Goal: Task Accomplishment & Management: Complete application form

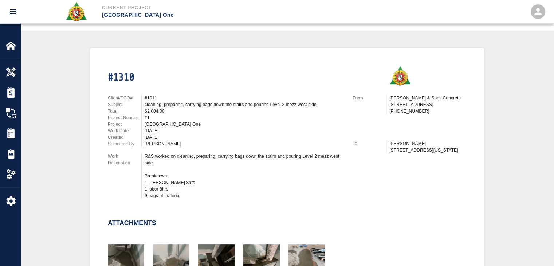
scroll to position [145, 0]
click at [178, 125] on div "[GEOGRAPHIC_DATA] One" at bounding box center [244, 124] width 199 height 7
drag, startPoint x: 182, startPoint y: 125, endPoint x: 153, endPoint y: 122, distance: 29.3
click at [153, 122] on div "[GEOGRAPHIC_DATA] One" at bounding box center [244, 124] width 199 height 7
click at [184, 137] on div "[DATE]" at bounding box center [244, 137] width 199 height 7
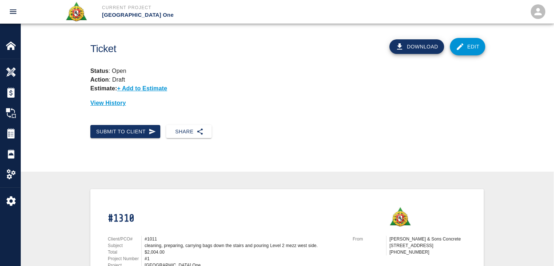
scroll to position [0, 0]
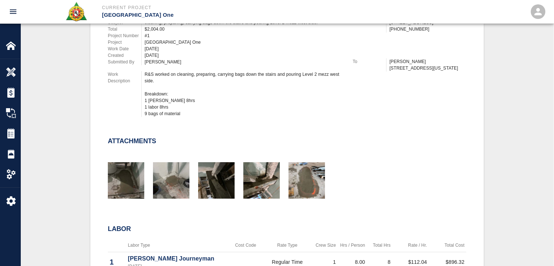
scroll to position [227, 0]
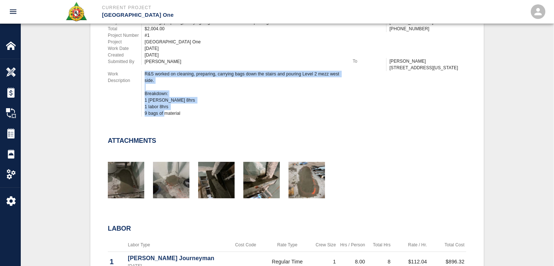
drag, startPoint x: 182, startPoint y: 115, endPoint x: 143, endPoint y: 72, distance: 57.5
click at [143, 72] on div "R&S worked on cleaning, preparing, carrying bags down the stairs and pouring Le…" at bounding box center [242, 94] width 202 height 46
copy div "R&S worked on cleaning, preparing, carrying bags down the stairs and pouring Le…"
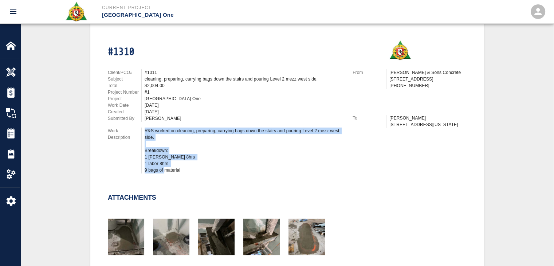
scroll to position [170, 0]
click at [199, 165] on div "R&S worked on cleaning, preparing, carrying bags down the stairs and pouring Le…" at bounding box center [244, 150] width 199 height 46
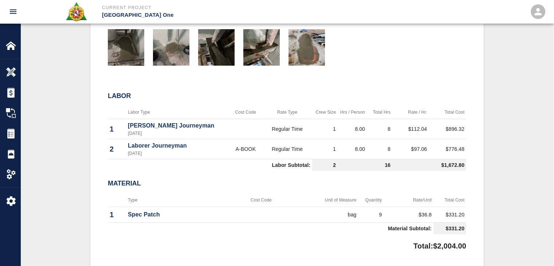
scroll to position [472, 0]
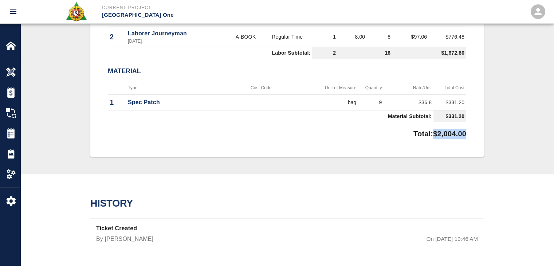
drag, startPoint x: 472, startPoint y: 137, endPoint x: 426, endPoint y: 130, distance: 46.2
copy p "$2,004.00"
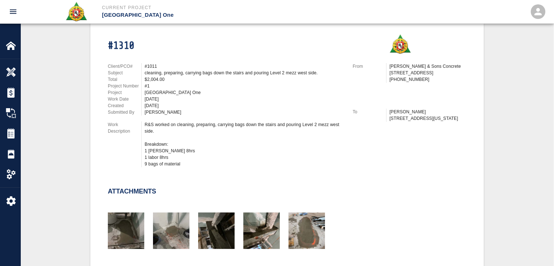
scroll to position [0, 0]
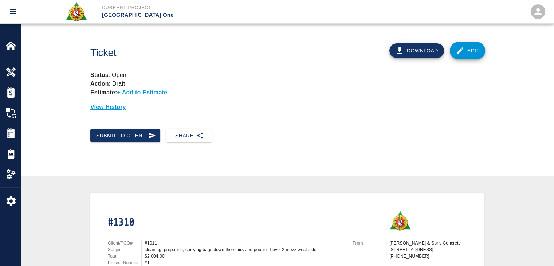
click at [144, 132] on button "Submit to Client" at bounding box center [125, 135] width 70 height 13
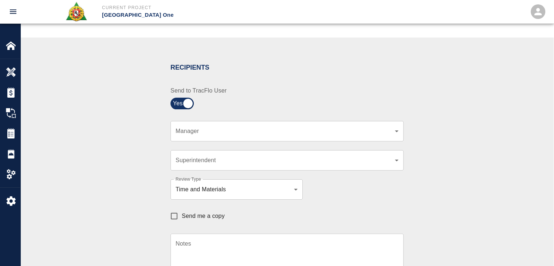
scroll to position [124, 0]
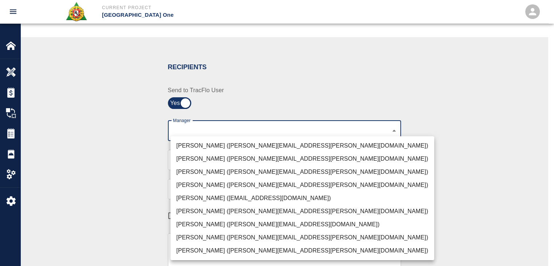
click at [199, 126] on body "Current Project JFK Terminal One Home JFK Terminal One Overview Estimates Chang…" at bounding box center [277, 9] width 554 height 266
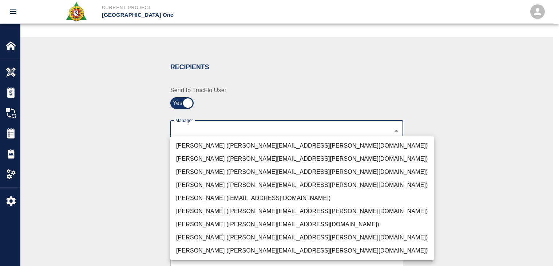
click at [205, 249] on li "Shane Lamay (shane.lamay@aecom.com)" at bounding box center [302, 250] width 264 height 13
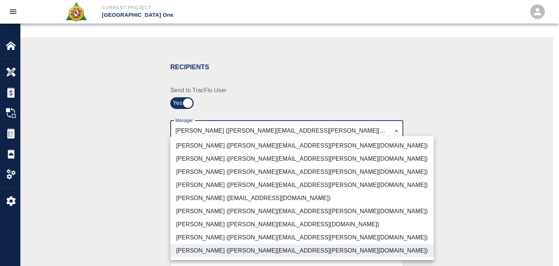
click at [195, 236] on li "Dylan Sims (dylan.sims@aecom.com)" at bounding box center [302, 237] width 264 height 13
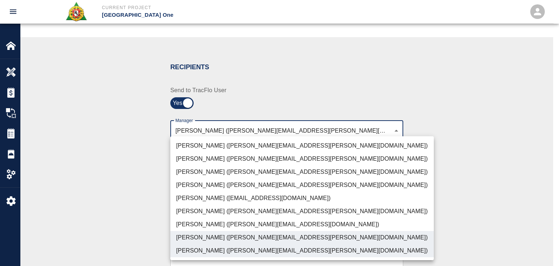
click at [193, 224] on li "Patrick Testino (patrick.testino@aecom.com)" at bounding box center [302, 224] width 264 height 13
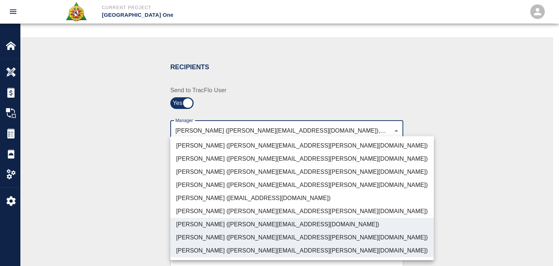
click at [181, 146] on li "Peter Hardecker (peter.hardecker@aecom.com)" at bounding box center [302, 145] width 264 height 13
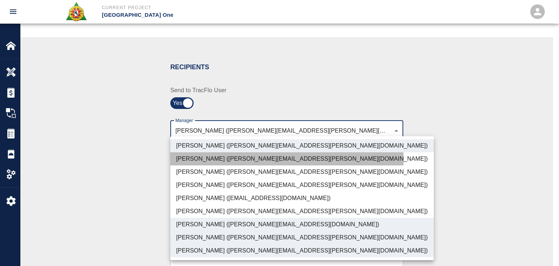
click at [191, 159] on li "Juan Estevez (juan.estevez@aecom.com)" at bounding box center [302, 158] width 264 height 13
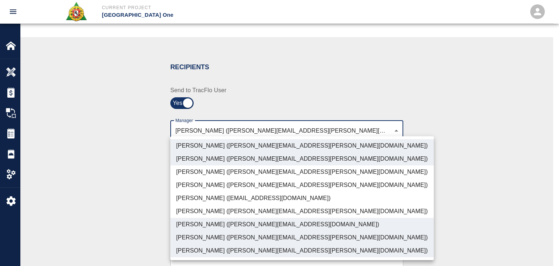
click at [197, 165] on li "Parin Kanani (parin.kanani@aecom.com)" at bounding box center [302, 171] width 264 height 13
type input "c39cceed-408b-425c-8e6e-2ba4124ec740,b38a77e7-14a9-4fe5-854d-de5ae580779f,ad99d…"
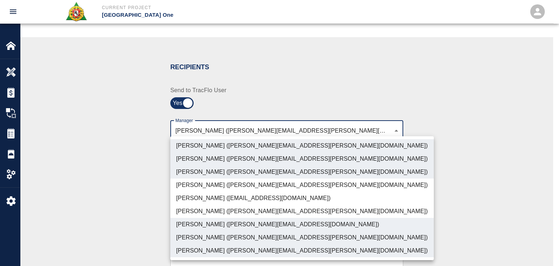
click at [110, 179] on div at bounding box center [279, 133] width 559 height 266
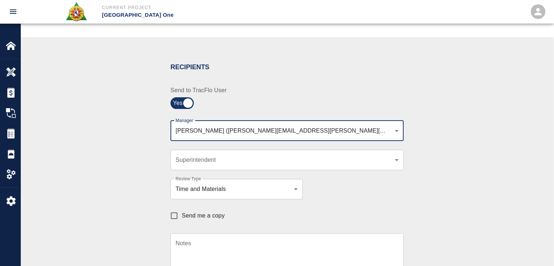
scroll to position [154, 0]
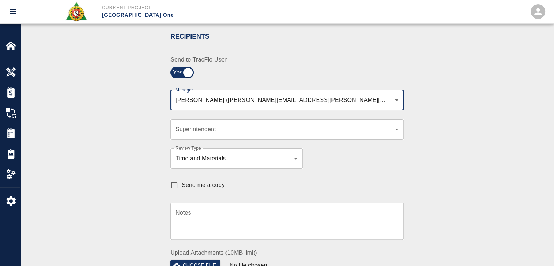
click at [183, 184] on span "Send me a copy" at bounding box center [203, 185] width 43 height 9
click at [182, 184] on input "Send me a copy" at bounding box center [173, 184] width 15 height 15
checkbox input "true"
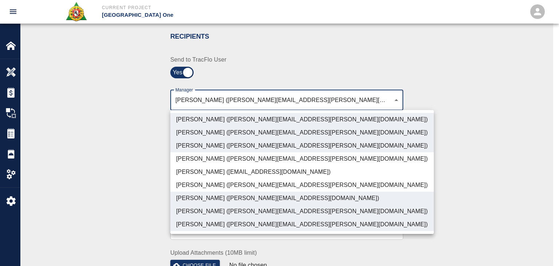
click at [211, 135] on li "Juan Estevez (juan.estevez@aecom.com)" at bounding box center [302, 132] width 264 height 13
type input "c39cceed-408b-425c-8e6e-2ba4124ec740,b38a77e7-14a9-4fe5-854d-de5ae580779f,ad99d…"
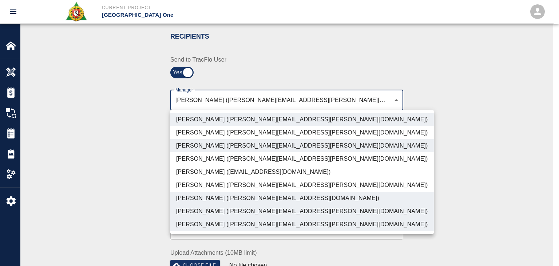
click at [121, 150] on div at bounding box center [279, 133] width 559 height 266
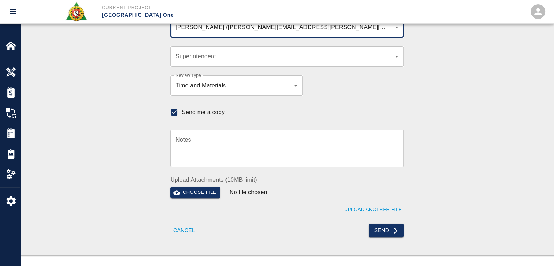
scroll to position [229, 0]
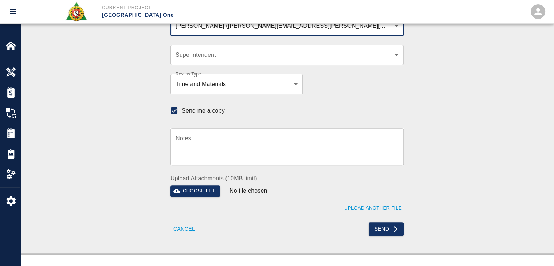
click at [375, 220] on div "Send" at bounding box center [343, 224] width 121 height 22
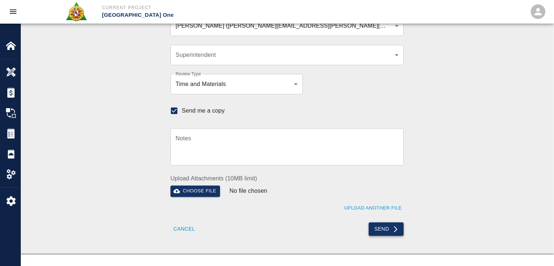
click at [381, 232] on button "Send" at bounding box center [385, 228] width 35 height 13
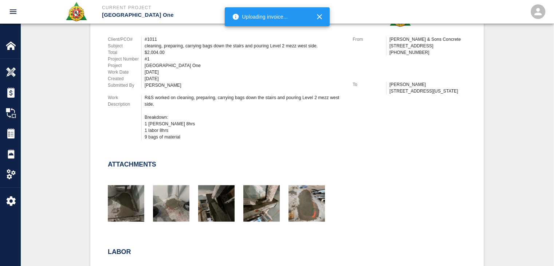
scroll to position [536, 0]
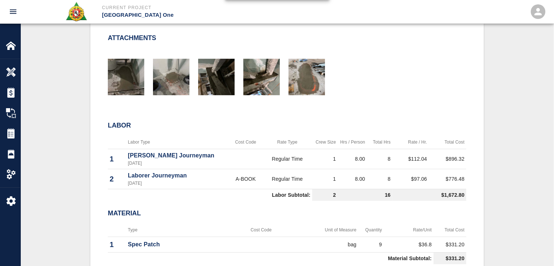
checkbox input "false"
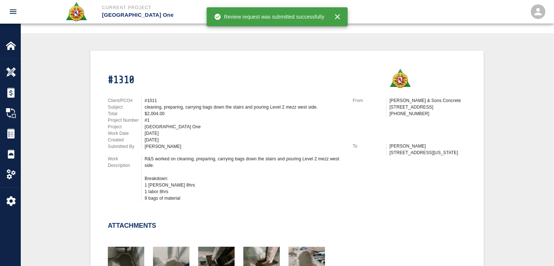
scroll to position [0, 0]
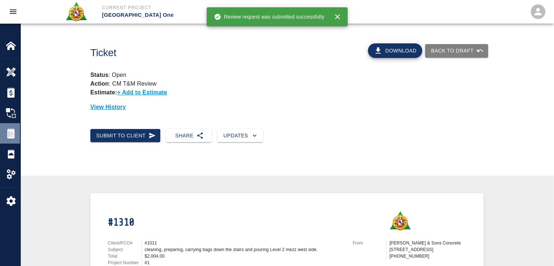
click at [8, 134] on img at bounding box center [11, 133] width 10 height 10
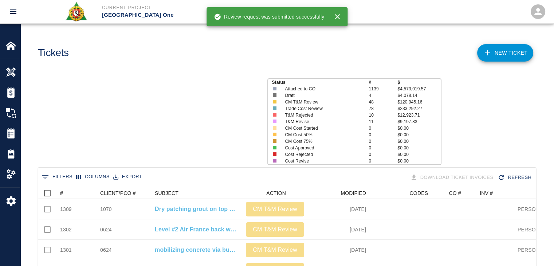
scroll to position [419, 492]
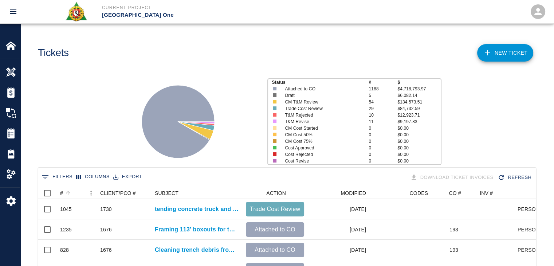
scroll to position [419, 492]
click at [71, 193] on button "Sort" at bounding box center [68, 193] width 10 height 10
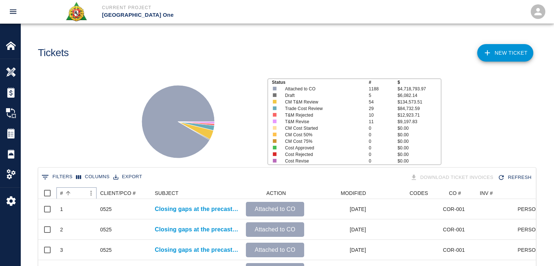
click at [71, 193] on button "Sort" at bounding box center [68, 193] width 10 height 10
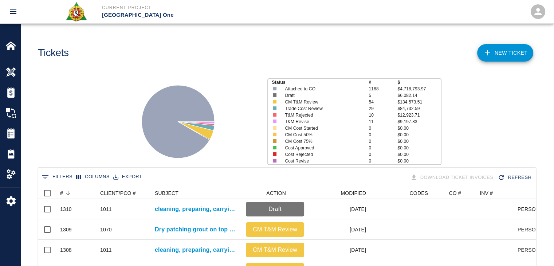
click at [82, 147] on div "Status # $ Attached to CO 1188 $4,718,793.97 Draft 5 $6,082.14 CM T&M Review 54…" at bounding box center [284, 118] width 539 height 97
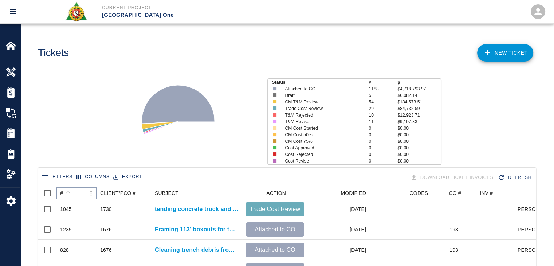
click at [72, 191] on button "Sort" at bounding box center [68, 193] width 10 height 10
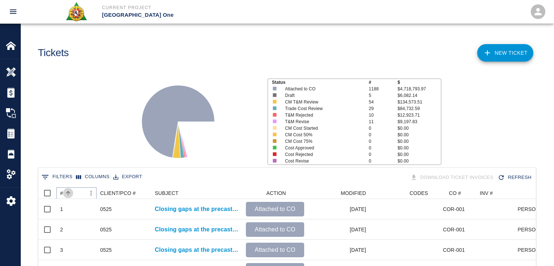
click at [72, 191] on button "Sort" at bounding box center [68, 193] width 10 height 10
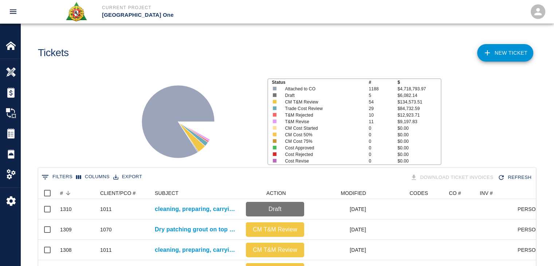
click at [86, 134] on div "Status # $ Attached to CO 1188 $4,718,793.97 Draft 5 $6,082.14 CM T&M Review 54…" at bounding box center [284, 118] width 539 height 97
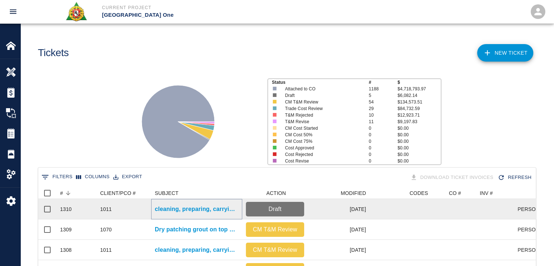
click at [168, 212] on p "cleaning, preparing, carrying bags down the stairs and pouring Level 2 mezz wes…" at bounding box center [197, 209] width 84 height 9
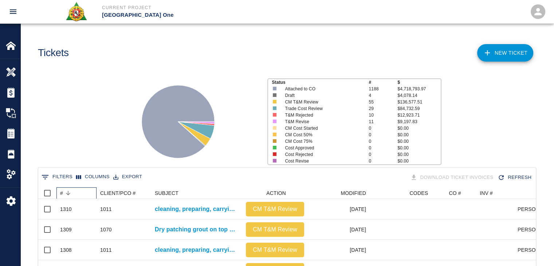
scroll to position [6, 6]
click at [235, 129] on div at bounding box center [194, 118] width 135 height 97
click at [220, 94] on icon at bounding box center [178, 121] width 91 height 91
click at [199, 80] on icon at bounding box center [178, 121] width 91 height 91
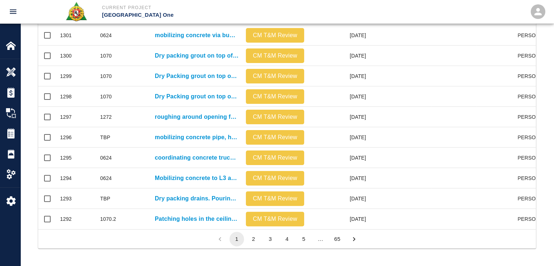
scroll to position [0, 0]
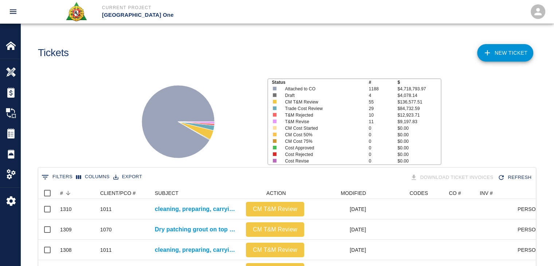
click at [150, 86] on icon at bounding box center [178, 121] width 91 height 91
click at [218, 79] on icon at bounding box center [178, 121] width 91 height 91
click at [197, 65] on main "Tickets NEW TICKET Status # $ Attached to CO 1188 $4,718,793.97 Draft 4 $4,078.…" at bounding box center [286, 133] width 533 height 266
click at [73, 190] on div "#" at bounding box center [72, 193] width 25 height 12
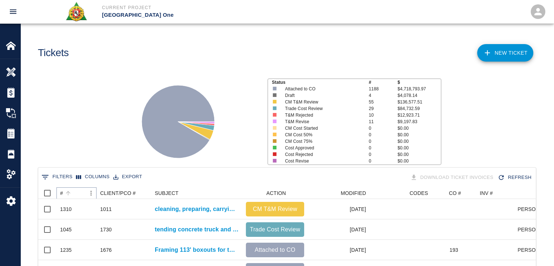
click at [71, 192] on icon "Sort" at bounding box center [68, 193] width 7 height 7
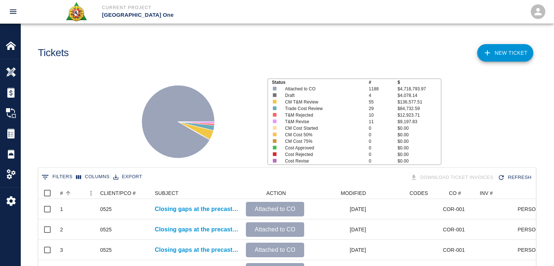
click at [54, 174] on button "0 Filters" at bounding box center [57, 177] width 35 height 12
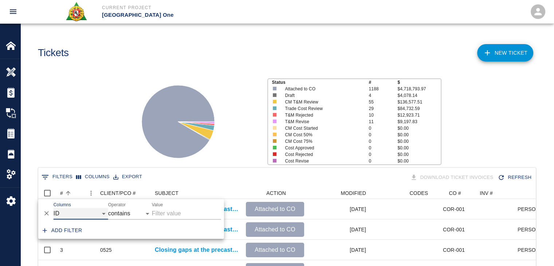
click at [72, 214] on select "ID # CLIENT/PCO # SUBJECT DESCRIPTION ACTION WORK MODIFIED CREATED CODES CO # I…" at bounding box center [81, 214] width 55 height 12
click at [54, 208] on select "ID # CLIENT/PCO # SUBJECT DESCRIPTION ACTION WORK MODIFIED CREATED CODES CO # I…" at bounding box center [81, 214] width 55 height 12
select select "description"
click at [168, 212] on input "Value" at bounding box center [186, 214] width 69 height 12
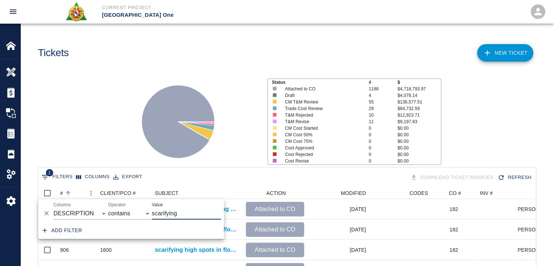
type input "scarifying"
click at [63, 104] on div "Status # $ Attached to CO 1188 $4,718,793.97 Draft 4 $4,078.14 CM T&M Review 55…" at bounding box center [284, 118] width 539 height 97
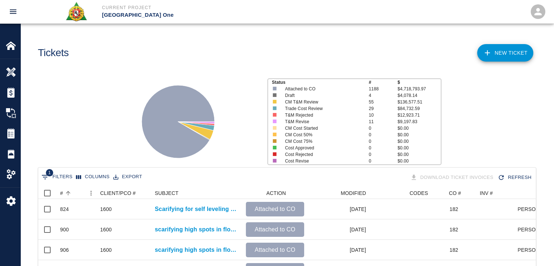
click at [239, 141] on div at bounding box center [194, 118] width 135 height 97
click at [75, 134] on div "Status # $ Attached to CO 1188 $4,718,793.97 Draft 4 $4,078.14 CM T&M Review 55…" at bounding box center [284, 118] width 539 height 97
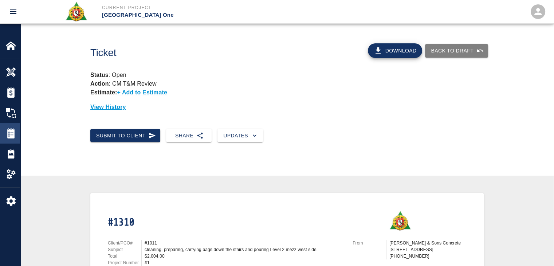
click at [11, 134] on img at bounding box center [11, 133] width 10 height 10
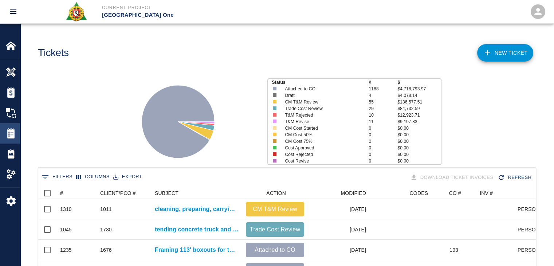
scroll to position [419, 492]
click at [70, 190] on icon "Sort" at bounding box center [68, 193] width 7 height 7
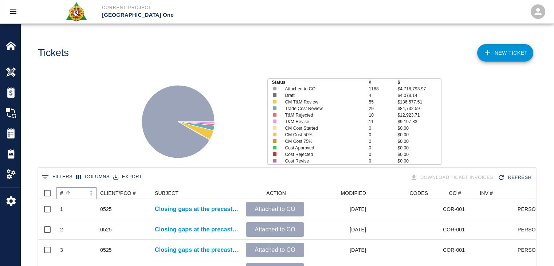
click at [70, 190] on icon "Sort" at bounding box center [68, 193] width 7 height 7
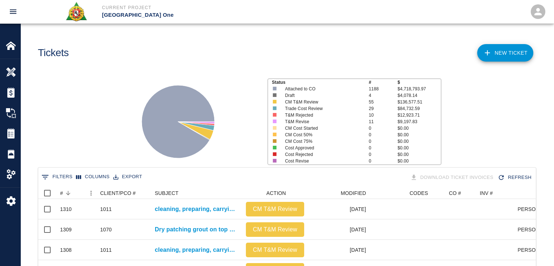
click at [70, 147] on div "Status # $ Attached to CO 1188 $4,718,793.97 Draft 4 $4,078.14 CM T&M Review 55…" at bounding box center [284, 118] width 539 height 97
click at [504, 54] on link "NEW TICKET" at bounding box center [505, 52] width 56 height 17
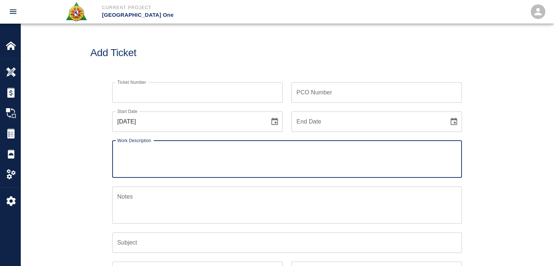
click at [154, 63] on div "Add Ticket" at bounding box center [286, 53] width 533 height 59
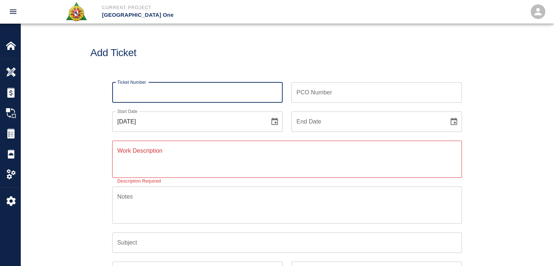
click at [131, 92] on input "Ticket Number" at bounding box center [197, 92] width 170 height 20
click at [181, 59] on div "Add Ticket" at bounding box center [286, 53] width 533 height 59
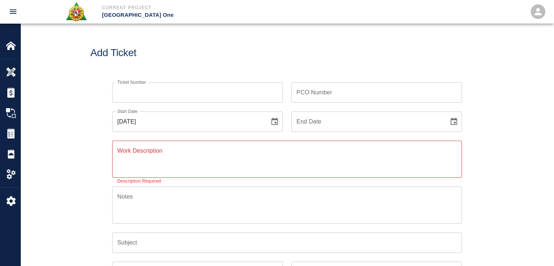
click at [128, 53] on h1 "Add Ticket" at bounding box center [286, 53] width 393 height 12
drag, startPoint x: 142, startPoint y: 92, endPoint x: 154, endPoint y: 87, distance: 12.8
click at [142, 92] on input "Ticket Number" at bounding box center [197, 92] width 170 height 20
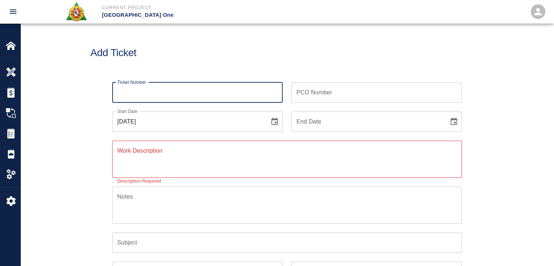
click at [201, 59] on div "Add Ticket" at bounding box center [286, 53] width 533 height 59
click at [142, 96] on input "Ticket Number" at bounding box center [197, 92] width 170 height 20
type input "1311"
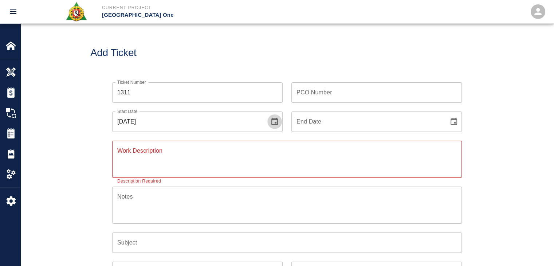
click at [274, 117] on icon "Choose date, selected date is Aug 26, 2025" at bounding box center [274, 121] width 9 height 9
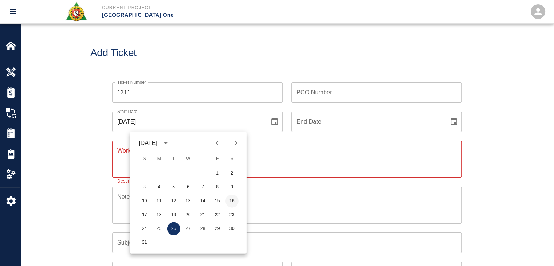
click at [236, 203] on button "16" at bounding box center [231, 200] width 13 height 13
type input "08/16/2025"
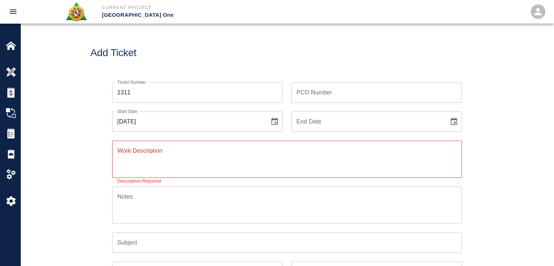
click at [112, 153] on div "x Work Description" at bounding box center [287, 159] width 350 height 37
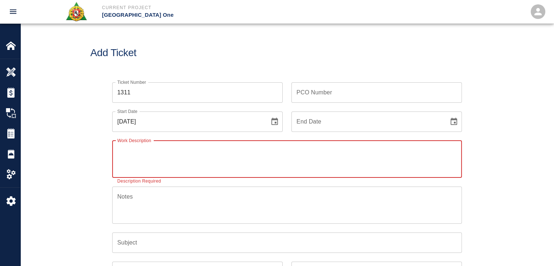
click at [90, 146] on div "Ticket Number 1311 Ticket Number PCO Number PCO Number Start Date 08/16/2025 St…" at bounding box center [286, 219] width 393 height 291
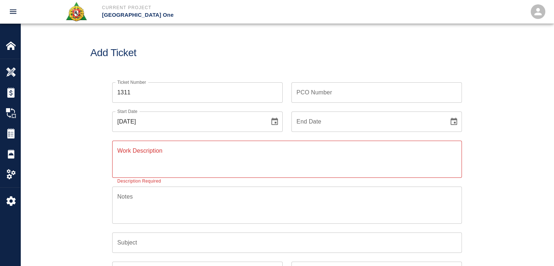
click at [156, 152] on textarea "Work Description" at bounding box center [286, 158] width 339 height 25
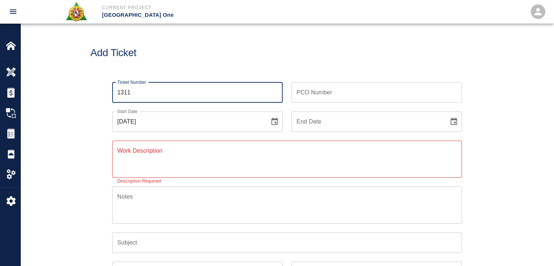
click at [155, 98] on input "1311" at bounding box center [197, 92] width 170 height 20
click at [133, 71] on div "Add Ticket" at bounding box center [286, 53] width 533 height 59
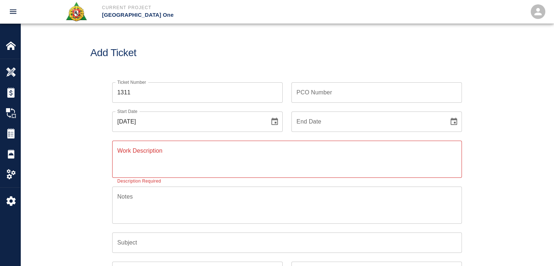
click at [125, 65] on div "Add Ticket" at bounding box center [286, 53] width 533 height 59
click at [129, 159] on textarea "Work Description" at bounding box center [286, 158] width 339 height 25
click at [76, 148] on div "Ticket Number 1311 Ticket Number PCO Number PCO Number Start Date 08/16/2025 St…" at bounding box center [286, 228] width 533 height 309
click at [187, 147] on textarea "Work Description" at bounding box center [286, 158] width 339 height 25
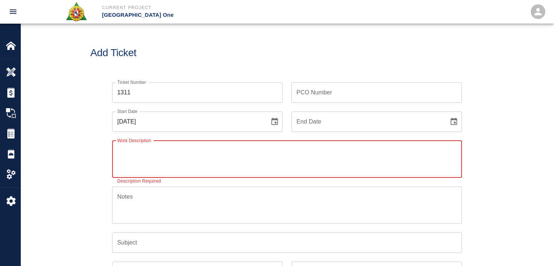
paste textarea "8/16/25 Saturday 1 Mason Foreman 3 Masons 1 mason apprentice 1 Labor 8hrs each …"
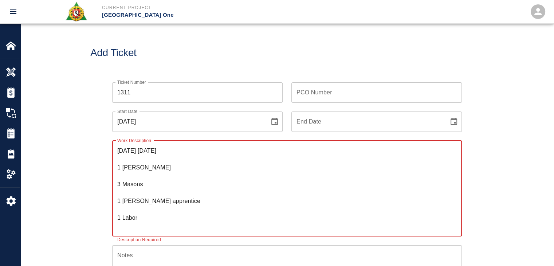
click at [118, 166] on textarea "8/16/25 Saturday 1 Mason Foreman 3 Masons 1 mason apprentice 1 Labor 8hrs each …" at bounding box center [286, 188] width 339 height 84
click at [118, 184] on textarea "8/16/25 Saturday 1 Mason Foreman 3 Masons 1 mason apprentice 1 Labor 8hrs each …" at bounding box center [286, 188] width 339 height 84
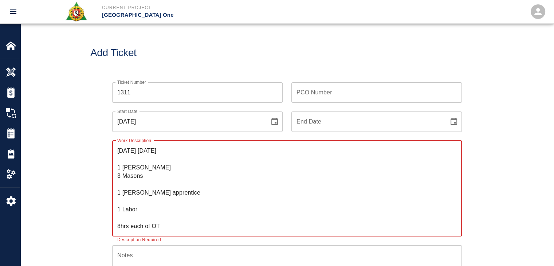
click at [149, 180] on textarea "8/16/25 Saturday 1 Mason Foreman 3 Masons 1 mason apprentice 1 Labor 8hrs each …" at bounding box center [286, 188] width 339 height 84
click at [117, 193] on textarea "8/16/25 Saturday 1 Mason Foreman 3 Masons 1 mason apprentice 1 Labor 8hrs each …" at bounding box center [286, 188] width 339 height 84
click at [120, 193] on textarea "8/16/25 Saturday 1 Mason Foreman 3 Masons 1 mason apprentice 1 Labor 8hrs each …" at bounding box center [286, 188] width 339 height 84
click at [117, 203] on textarea "8/16/25 Saturday 1 Mason Foreman 3 Masons 1 mason apprentice 1 Labor 8hrs each …" at bounding box center [286, 188] width 339 height 84
click at [125, 196] on textarea "8/16/25 Saturday 1 Mason Foreman 3 Masons 1 mason apprentice 1 Labor 8hrs each …" at bounding box center [286, 188] width 339 height 84
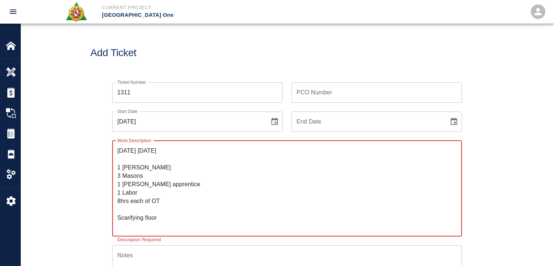
click at [146, 196] on textarea "8/16/25 Saturday 1 Mason Foreman 3 Masons 1 mason apprentice 1 Labor 8hrs each …" at bounding box center [286, 188] width 339 height 84
click at [144, 187] on textarea "8/16/25 Saturday 1 Mason Foreman 3 Masons 1 mason apprentice 1 Labor 8hrs each …" at bounding box center [286, 188] width 339 height 84
click at [157, 187] on textarea "8/16/25 Saturday 1 Mason Foreman 3 Masons 1 mason apprentice 1 Labor 8hrs each …" at bounding box center [286, 188] width 339 height 84
click at [138, 186] on textarea "8/16/25 Saturday 1 Mason Foreman 3 Masons 1 mason apprentice 1 Labor 8hrs each …" at bounding box center [286, 188] width 339 height 84
click at [169, 184] on textarea "8/16/25 Saturday 1 Mason Foreman 3 Masons 1 mason apprentice 1 Labor 8hrs each …" at bounding box center [286, 188] width 339 height 84
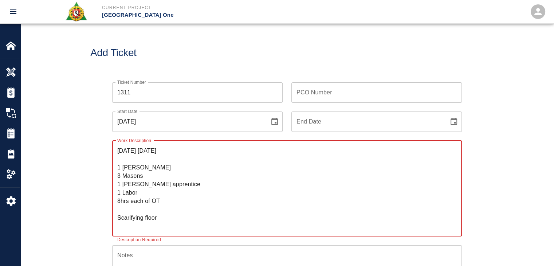
click at [146, 183] on textarea "8/16/25 Saturday 1 Mason Foreman 3 Masons 1 mason apprentice 1 Labor 8hrs each …" at bounding box center [286, 188] width 339 height 84
click at [167, 184] on textarea "8/16/25 Saturday 1 Mason Foreman 3 Masons 1 mason apprentice 1 Labor 8hrs each …" at bounding box center [286, 188] width 339 height 84
click at [122, 178] on textarea "8/16/25 Saturday 1 Mason Foreman 3 Masons 1 mason apprentice 1 Labor 8hrs each …" at bounding box center [286, 188] width 339 height 84
drag, startPoint x: 174, startPoint y: 185, endPoint x: 105, endPoint y: 185, distance: 69.5
click at [105, 185] on div "Work Description 8/16/25 Saturday 1 Mason Foreman 4 Masons 1 mason apprentice 1…" at bounding box center [282, 184] width 358 height 105
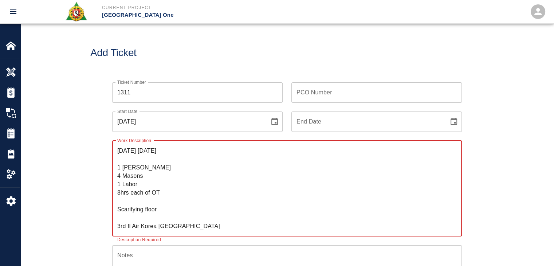
click at [123, 187] on textarea "8/16/25 Saturday 1 Mason Foreman 4 Masons 1 Labor 8hrs each of OT Scarifying fl…" at bounding box center [286, 188] width 339 height 84
click at [145, 190] on textarea "8/16/25 Saturday 1 Mason Foreman 4 Masons 1 Labor 8hrs each of OT Scarifying fl…" at bounding box center [286, 188] width 339 height 84
click at [117, 193] on textarea "8/16/25 Saturday 1 Mason Foreman 4 Masons 1 Labor 8hrs each of OT Scarifying fl…" at bounding box center [286, 188] width 339 height 84
click at [147, 193] on textarea "8/16/25 Saturday 1 Mason Foreman 4 Masons 1 Labor 8hrs each of OT Scarifying fl…" at bounding box center [286, 188] width 339 height 84
click at [126, 200] on textarea "8/16/25 Saturday 1 Mason Foreman 4 Masons 1 Labor 8hrs each of OT Scarifying fl…" at bounding box center [286, 188] width 339 height 84
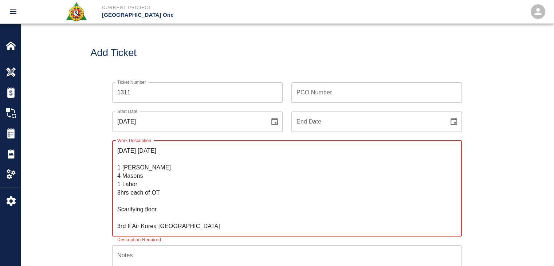
click at [163, 148] on textarea "8/16/25 Saturday 1 Mason Foreman 4 Masons 1 Labor 8hrs each of OT Scarifying fl…" at bounding box center [286, 188] width 339 height 84
click at [140, 152] on textarea "8/16/25 Saturday 1 Mason Foreman 4 Masons 1 Labor 8hrs each of OT Scarifying fl…" at bounding box center [286, 188] width 339 height 84
click at [117, 149] on div "8/16/25 Saturday 1 Mason Foreman 4 Masons 1 Labor 8hrs each of OT Scarifying fl…" at bounding box center [287, 189] width 350 height 96
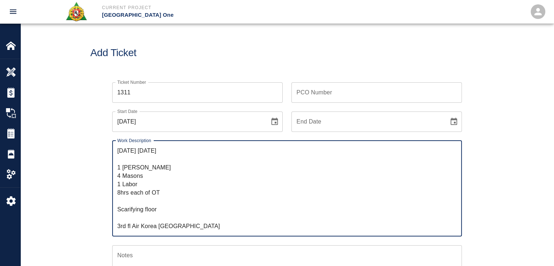
click at [117, 149] on div "8/16/25 Saturday 1 Mason Foreman 4 Masons 1 Labor 8hrs each of OT Scarifying fl…" at bounding box center [287, 189] width 350 height 96
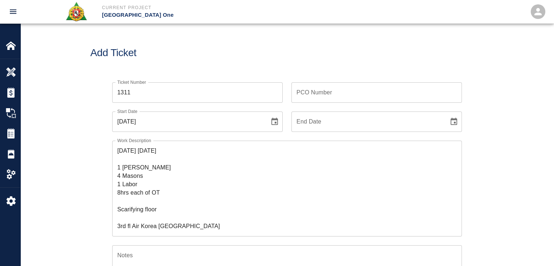
click at [117, 149] on div "8/16/25 Saturday 1 Mason Foreman 4 Masons 1 Labor 8hrs each of OT Scarifying fl…" at bounding box center [287, 189] width 350 height 96
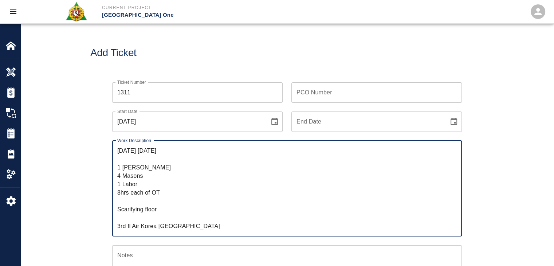
click at [117, 149] on div "8/16/25 Saturday 1 Mason Foreman 4 Masons 1 Labor 8hrs each of OT Scarifying fl…" at bounding box center [287, 189] width 350 height 96
click at [120, 151] on textarea "8/16/25 Saturday 1 Mason Foreman 4 Masons 1 Labor 8hrs each of OT Scarifying fl…" at bounding box center [286, 188] width 339 height 84
click at [116, 150] on div "8/16/25 Saturday 1 Mason Foreman 4 Masons 1 Labor 8hrs each of OT Scarifying fl…" at bounding box center [287, 189] width 350 height 96
click at [118, 150] on textarea "8/16/25 Saturday 1 Mason Foreman 4 Masons 1 Labor 8hrs each of OT Scarifying fl…" at bounding box center [286, 188] width 339 height 84
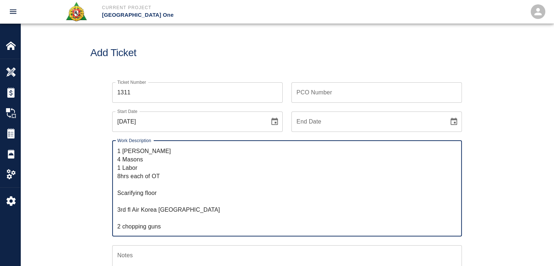
drag, startPoint x: 190, startPoint y: 226, endPoint x: 112, endPoint y: 226, distance: 77.6
click at [112, 226] on div "R&S worked on scarifying floor for 8/16/25 Saturday 1 Mason Foreman 4 Masons 1 …" at bounding box center [287, 189] width 350 height 96
click at [149, 221] on textarea "R&S worked on scarifying floor for 8/16/25 Saturday 1 Mason Foreman 4 Masons 1 …" at bounding box center [286, 188] width 339 height 84
drag, startPoint x: 173, startPoint y: 211, endPoint x: 106, endPoint y: 206, distance: 67.5
click at [106, 206] on div "Work Description R&S worked on scarifying floor for 8/16/25 Saturday 1 Mason Fo…" at bounding box center [282, 184] width 358 height 105
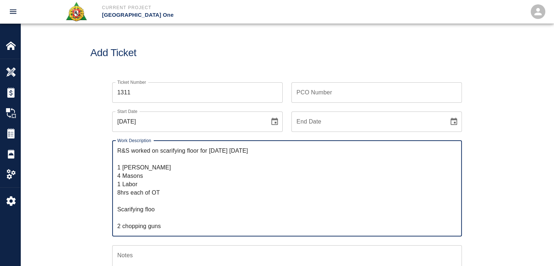
scroll to position [0, 0]
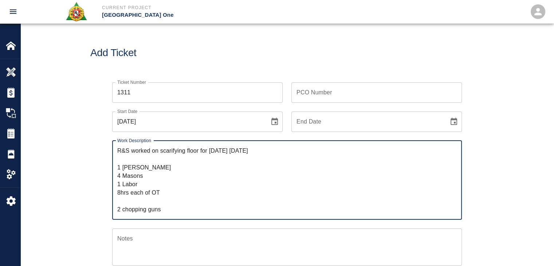
click at [206, 152] on textarea "R&S worked on scarifying floor for 8/16/25 Saturday 1 Mason Foreman 4 Masons 1 …" at bounding box center [286, 179] width 339 height 67
click at [207, 152] on textarea "R&S worked on scarifying floor for 8/16/25 Saturday 1 Mason Foreman 4 Masons 1 …" at bounding box center [286, 179] width 339 height 67
paste textarea "3rd fl Air Korea east pier"
click at [211, 151] on textarea "R&S worked on scarifying floor for 3rd fl Air Korea east pier 8/16/25 Saturday …" at bounding box center [286, 179] width 339 height 67
click at [227, 152] on textarea "R&S worked on scarifying floor for 3rd fl Air Korea east pier 8/16/25 Saturday …" at bounding box center [286, 179] width 339 height 67
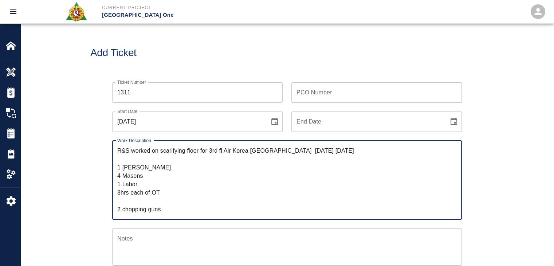
click at [222, 152] on textarea "R&S worked on scarifying floor for 3rd fl Air Korea east pier 8/16/25 Saturday …" at bounding box center [286, 179] width 339 height 67
click at [123, 156] on textarea "R&S worked on scarifying floor for 3rd floor Air Korea east pier 8/16/25 Saturd…" at bounding box center [286, 179] width 339 height 67
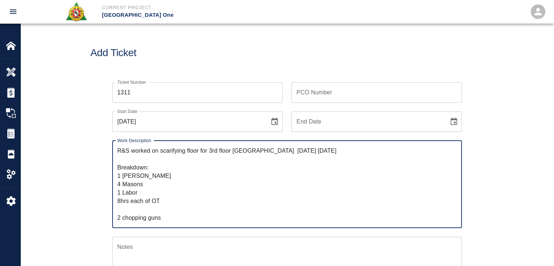
click at [135, 186] on textarea "R&S worked on scarifying floor for 3rd floor Air Korea east pier 8/16/25 Saturd…" at bounding box center [286, 183] width 339 height 75
click at [182, 184] on textarea "R&S worked on scarifying floor for 3rd floor Air Korea east pier 8/16/25 Saturd…" at bounding box center [286, 183] width 339 height 75
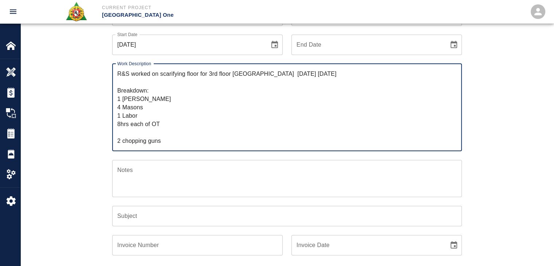
scroll to position [77, 0]
click at [137, 132] on textarea "R&S worked on scarifying floor for 3rd floor Air Korea east pier 8/16/25 Saturd…" at bounding box center [286, 106] width 339 height 75
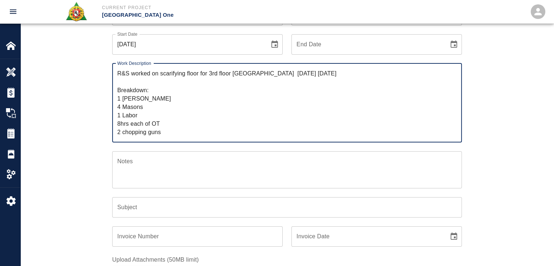
click at [177, 128] on textarea "R&S worked on scarifying floor for 3rd floor Air Korea east pier 8/16/25 Saturd…" at bounding box center [286, 102] width 339 height 67
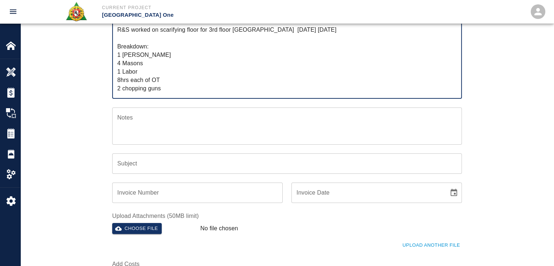
scroll to position [0, 0]
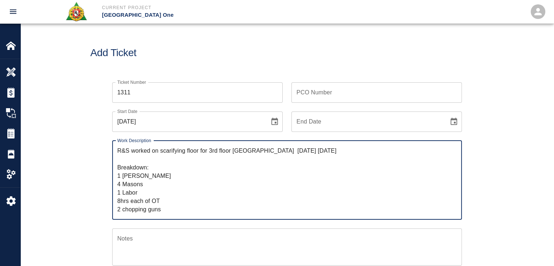
click at [342, 150] on textarea "R&S worked on scarifying floor for 3rd floor Air Korea east pier 8/16/25 Saturd…" at bounding box center [286, 179] width 339 height 67
click at [293, 151] on textarea "R&S worked on scarifying floor for 3rd floor Air Korea east pier 8/16/25 Saturd…" at bounding box center [286, 179] width 339 height 67
click at [287, 150] on textarea "R&S worked on scarifying floor for 3rd floor Air Korea east pier 8/16/25 Saturd…" at bounding box center [286, 179] width 339 height 67
click at [284, 150] on textarea "R&S worked on scarifying floor for 3rd floor Air Korea east pier 8/16/25 Saturd…" at bounding box center [286, 179] width 339 height 67
click at [329, 149] on textarea "R&S worked on scarifying floor for 3rd floor Air Korea east pier (8/16/25 Satur…" at bounding box center [286, 179] width 339 height 67
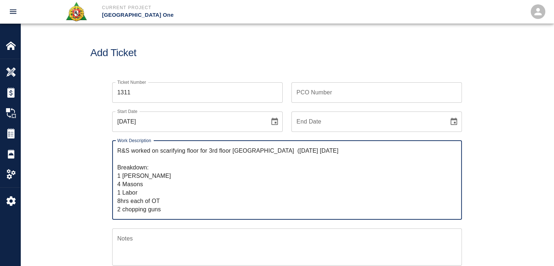
click at [332, 150] on textarea "R&S worked on scarifying floor for 3rd floor Air Korea east pier (8/16/25 Satur…" at bounding box center [286, 179] width 339 height 67
click at [194, 134] on div "Work Description R&S worked on scarifying floor for 3rd floor Air Korea east pi…" at bounding box center [282, 176] width 358 height 88
click at [161, 147] on textarea "R&S worked on scarifying floor for 3rd floor Air Korea east pier (8/16/25 Satur…" at bounding box center [286, 179] width 339 height 67
click at [131, 149] on textarea "R&S worked on scarifying floor for 3rd floor Air Korea east pier (8/16/25 Satur…" at bounding box center [286, 179] width 339 height 67
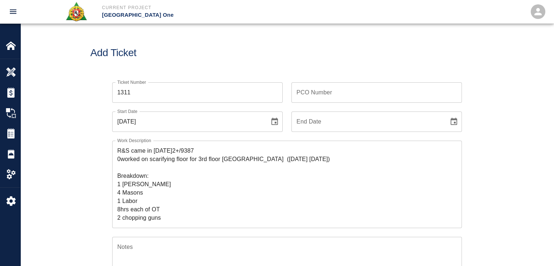
click at [71, 180] on div "Ticket Number 1311 Ticket Number PCO Number PCO Number Start Date 08/16/2025 St…" at bounding box center [286, 253] width 533 height 359
click at [121, 159] on textarea "R&S came in on Sat2+/9387 0worked on scarifying floor for 3rd floor Air Korea e…" at bounding box center [286, 183] width 339 height 75
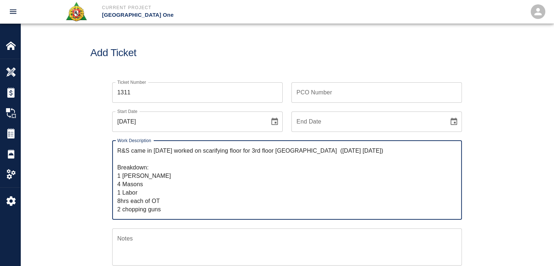
click at [202, 153] on textarea "R&S came in on Saturday worked on scarifying floor for 3rd floor Air Korea east…" at bounding box center [286, 179] width 339 height 67
click at [236, 153] on textarea "R&S came in on Saturday worked on scarifying floor for 3rd floor Air Korea east…" at bounding box center [286, 179] width 339 height 67
click at [161, 145] on div "R&S came in on Saturday worked on scarifying floor for 3rd floor Air Korea east…" at bounding box center [287, 180] width 350 height 79
click at [162, 151] on textarea "R&S came in on Saturday worked on scarifying floor for 3rd floor Air Korea east…" at bounding box center [286, 179] width 339 height 67
click at [258, 139] on div "Work Description R&S came in on Saturday worked on scarifying floor for 3rd flo…" at bounding box center [282, 176] width 358 height 88
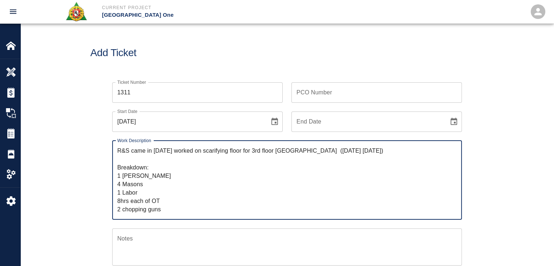
click at [188, 150] on textarea "R&S came in on Saturday worked on scarifying floor for 3rd floor Air Korea east…" at bounding box center [286, 179] width 339 height 67
click at [302, 141] on div "R&S came in on Saturday and worked on scarifying floor for 3rd floor Air Korea …" at bounding box center [287, 180] width 350 height 79
click at [224, 148] on textarea "R&S came in on Saturday and worked on scarifying floor for 3rd floor Air Korea …" at bounding box center [286, 179] width 339 height 67
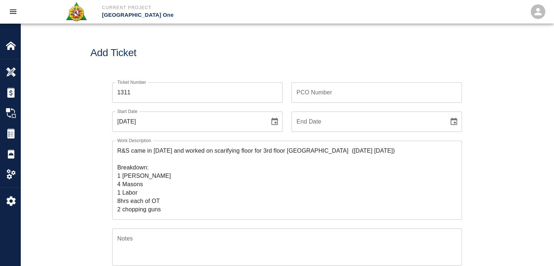
click at [315, 142] on div "R&S came in on Saturday and worked on scarifying floor for 3rd floor Air Korea …" at bounding box center [287, 180] width 350 height 79
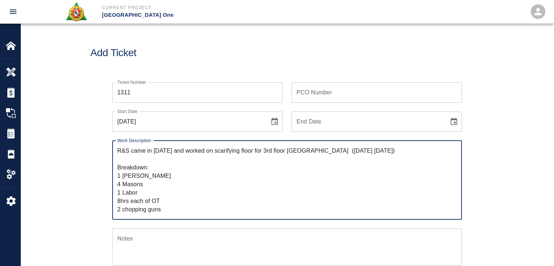
click at [280, 152] on textarea "R&S came in on Saturday and worked on scarifying floor for 3rd floor Air Korea …" at bounding box center [286, 179] width 339 height 67
click at [363, 154] on textarea "R&S came in on Saturday and worked on scarifying floor for 3rd floor Air Korea …" at bounding box center [286, 179] width 339 height 67
click at [344, 154] on textarea "R&S came in on Saturday and worked on scarifying floor for 3rd floor Air Korea …" at bounding box center [286, 179] width 339 height 67
click at [351, 154] on textarea "R&S came in on Saturday and worked on scarifying floor for 3rd floor Air Korea …" at bounding box center [286, 179] width 339 height 67
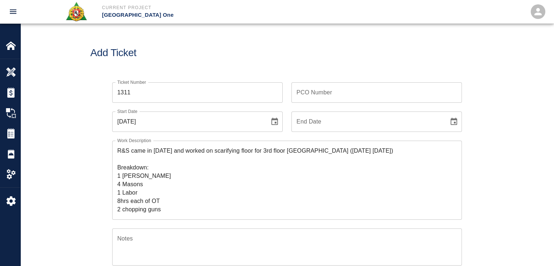
drag, startPoint x: 405, startPoint y: 145, endPoint x: 347, endPoint y: 154, distance: 59.3
click at [347, 154] on div "R&S came in on Saturday and worked on scarifying floor for 3rd floor Air Korea …" at bounding box center [287, 180] width 350 height 79
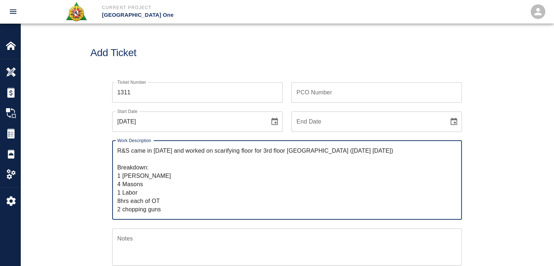
click at [411, 159] on textarea "R&S came in on Saturday and worked on scarifying floor for 3rd floor Air Korea …" at bounding box center [286, 179] width 339 height 67
drag, startPoint x: 429, startPoint y: 153, endPoint x: 357, endPoint y: 149, distance: 71.5
click at [357, 149] on textarea "R&S came in on Saturday and worked on scarifying floor for 3rd floor Air Korea …" at bounding box center [286, 179] width 339 height 67
type textarea "R&S came in on Saturday and worked on scarifying floor for 3rd floor Air Korea …"
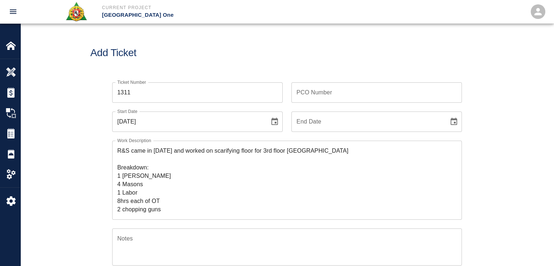
click at [284, 73] on div "Add Ticket" at bounding box center [286, 53] width 533 height 59
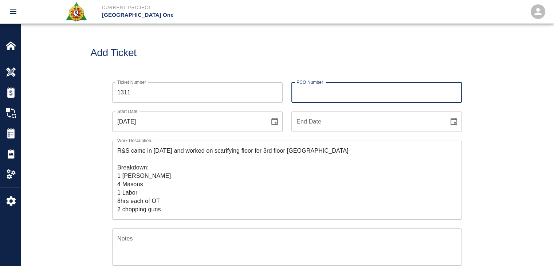
click at [313, 95] on input "PCO Number" at bounding box center [376, 92] width 170 height 20
click at [229, 132] on div "Work Description R&S came in on Saturday and worked on scarifying floor for 3rd…" at bounding box center [282, 176] width 358 height 88
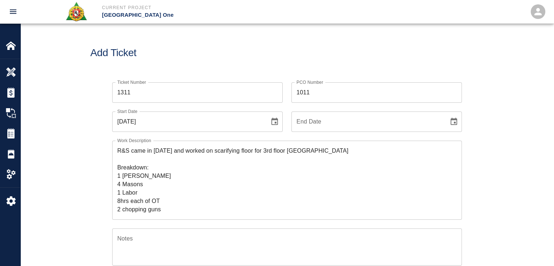
click at [334, 94] on input "1011" at bounding box center [376, 92] width 170 height 20
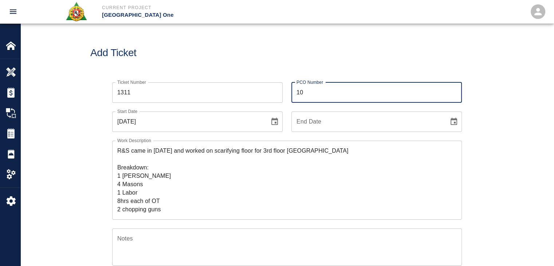
type input "1"
type input "1600"
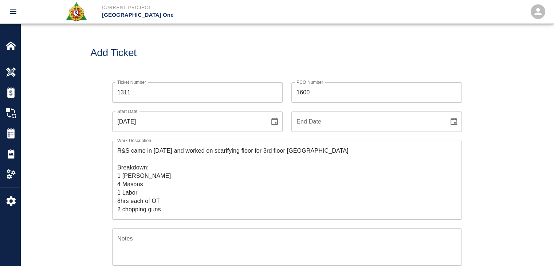
click at [197, 47] on div "Add Ticket" at bounding box center [286, 53] width 533 height 59
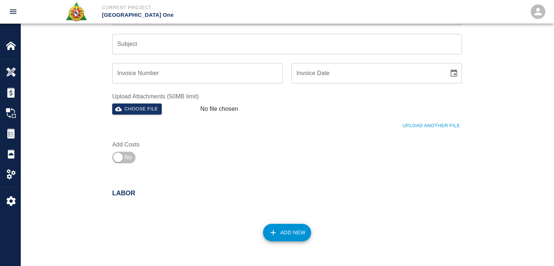
scroll to position [343, 0]
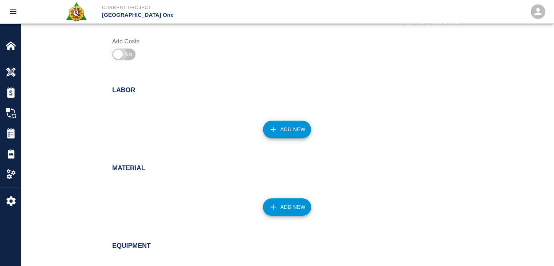
click at [130, 60] on input "checkbox" at bounding box center [118, 54] width 52 height 17
checkbox input "true"
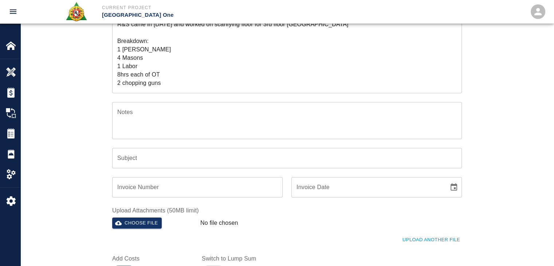
scroll to position [57, 0]
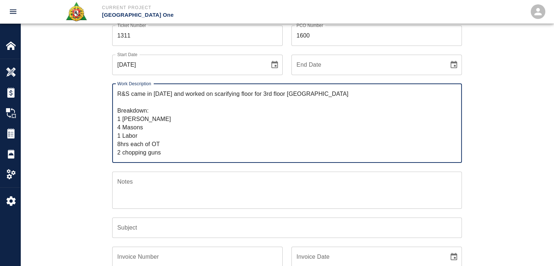
click at [133, 139] on textarea "R&S came in on Saturday and worked on scarifying floor for 3rd floor Air Korea …" at bounding box center [286, 123] width 339 height 67
click at [155, 145] on textarea "R&S came in on Saturday and worked on scarifying floor for 3rd floor Air Korea …" at bounding box center [286, 123] width 339 height 67
click at [178, 145] on textarea "R&S came in on Saturday and worked on scarifying floor for 3rd floor Air Korea …" at bounding box center [286, 123] width 339 height 67
click at [172, 119] on textarea "R&S came in on Saturday and worked on scarifying floor for 3rd floor Air Korea …" at bounding box center [286, 123] width 339 height 67
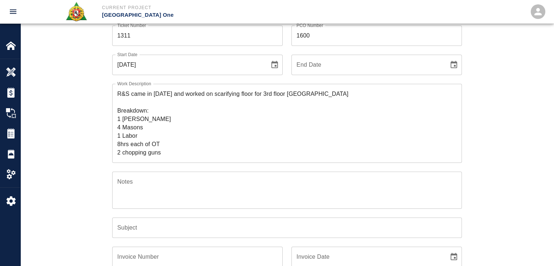
click at [79, 122] on div "Ticket Number 1311 Ticket Number PCO Number 1600 PCO Number Start Date 08/16/20…" at bounding box center [286, 192] width 533 height 351
click at [116, 146] on div "R&S came in on Saturday and worked on scarifying floor for 3rd floor Air Korea …" at bounding box center [287, 123] width 350 height 79
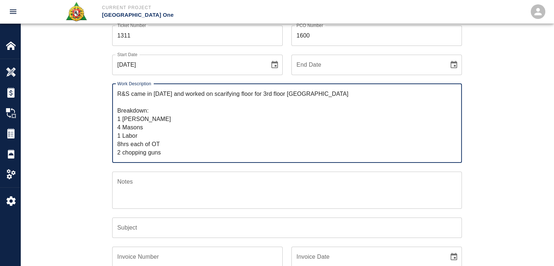
click at [117, 145] on textarea "R&S came in on Saturday and worked on scarifying floor for 3rd floor Air Korea …" at bounding box center [286, 123] width 339 height 67
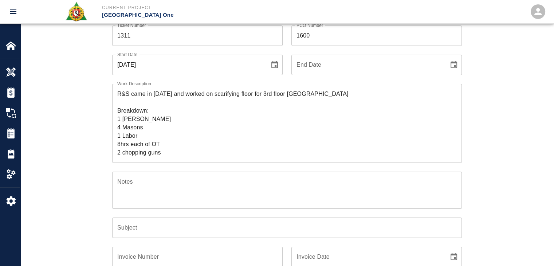
click at [76, 153] on div "Ticket Number 1311 Ticket Number PCO Number 1600 PCO Number Start Date 08/16/20…" at bounding box center [286, 192] width 533 height 351
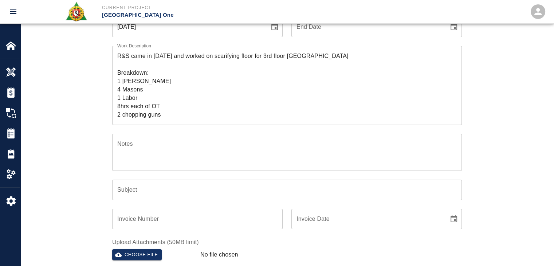
scroll to position [52, 0]
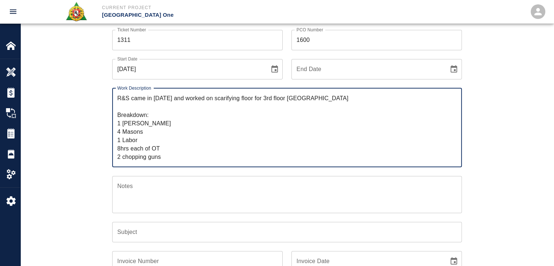
drag, startPoint x: 356, startPoint y: 95, endPoint x: 132, endPoint y: 101, distance: 224.0
click at [132, 101] on textarea "R&S came in on Saturday and worked on scarifying floor for 3rd floor Air Korea …" at bounding box center [286, 127] width 339 height 67
click at [153, 228] on input "Subject" at bounding box center [287, 232] width 350 height 20
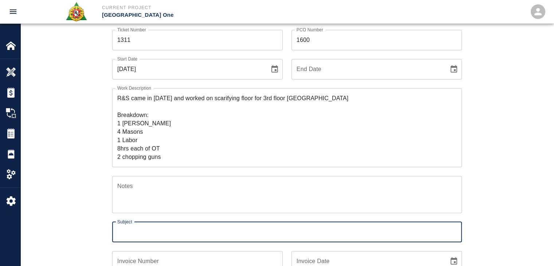
paste input "came in [DATE] and worked on scarifying floor for 3rd floor [GEOGRAPHIC_DATA]"
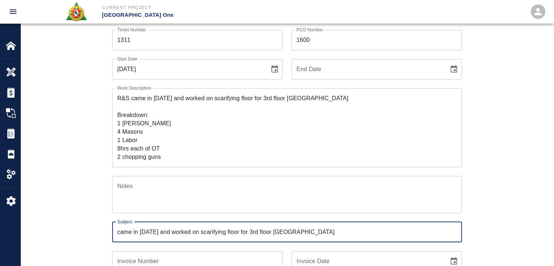
type input "came in [DATE] and worked on scarifying floor for 3rd floor [GEOGRAPHIC_DATA]"
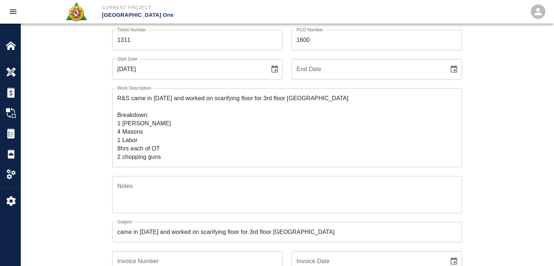
click at [89, 220] on div "Ticket Number 1311 Ticket Number PCO Number 1600 PCO Number Start Date 08/16/20…" at bounding box center [286, 196] width 533 height 351
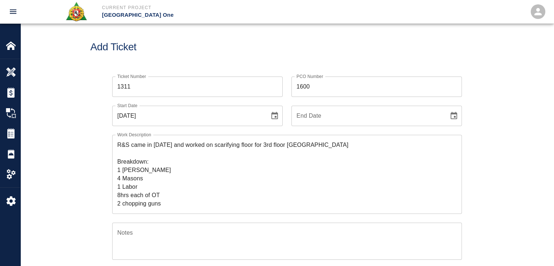
scroll to position [0, 0]
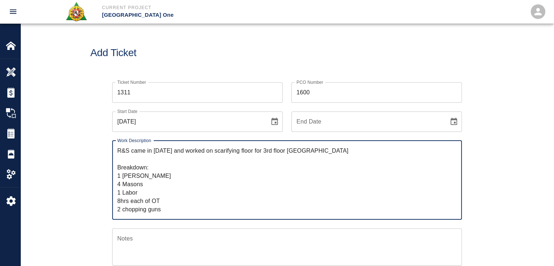
click at [170, 187] on textarea "R&S came in on Saturday and worked on scarifying floor for 3rd floor Air Korea …" at bounding box center [286, 179] width 339 height 67
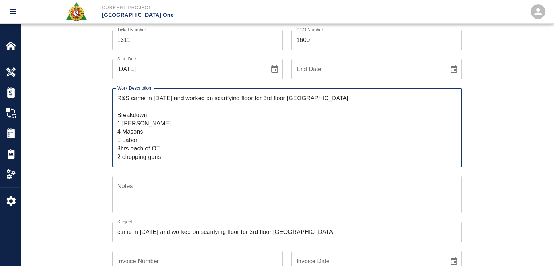
click at [86, 158] on div "Ticket Number 1311 Ticket Number PCO Number 1600 PCO Number Start Date 08/16/20…" at bounding box center [286, 196] width 533 height 351
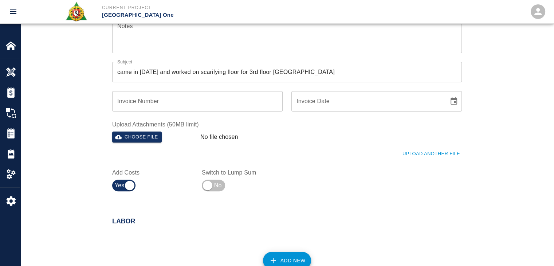
scroll to position [336, 0]
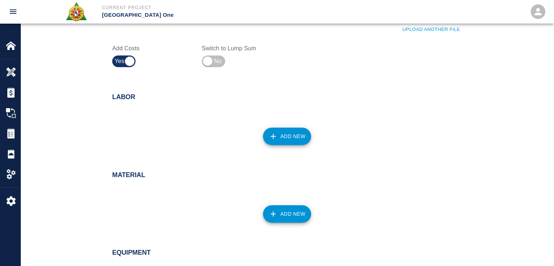
click at [271, 137] on icon "button" at bounding box center [273, 136] width 9 height 9
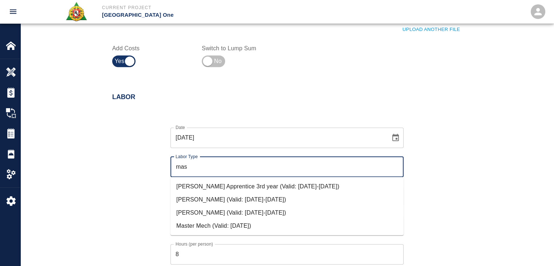
click at [198, 198] on li "Mason Foreman (Valid: 07/01/2024-08/31/2025)" at bounding box center [286, 199] width 233 height 13
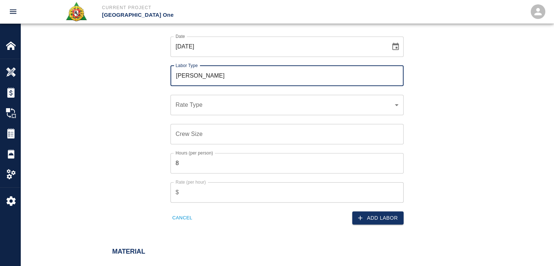
scroll to position [432, 0]
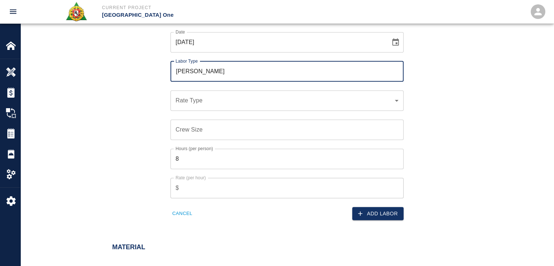
type input "Mason Foreman"
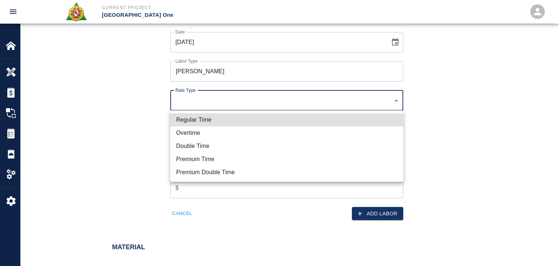
click at [197, 134] on li "Overtime" at bounding box center [286, 132] width 233 height 13
type input "rate_ot"
type input "203.86"
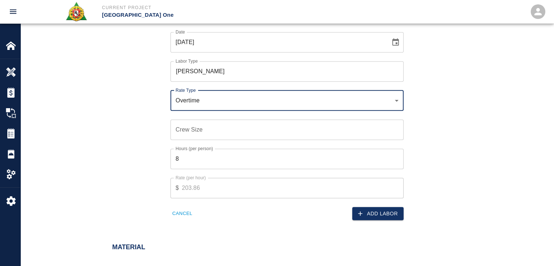
click at [186, 123] on div "Crew Size Crew Size" at bounding box center [286, 129] width 233 height 20
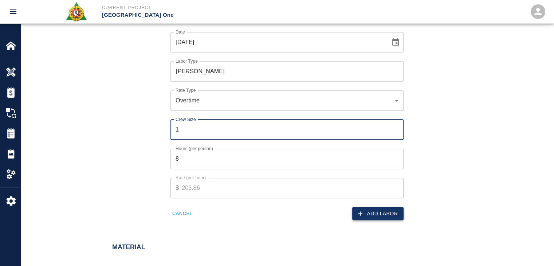
type input "1"
click at [363, 207] on button "Add Labor" at bounding box center [377, 213] width 51 height 13
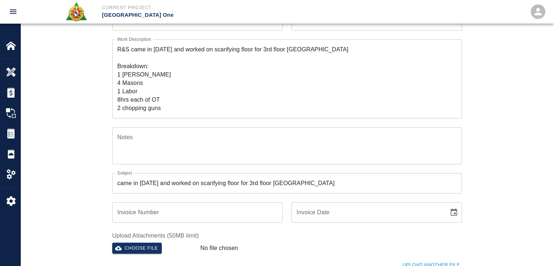
scroll to position [0, 0]
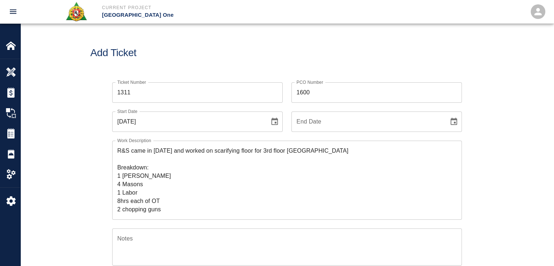
click at [161, 180] on textarea "R&S came in on Saturday and worked on scarifying floor for 3rd floor Air Korea …" at bounding box center [286, 179] width 339 height 67
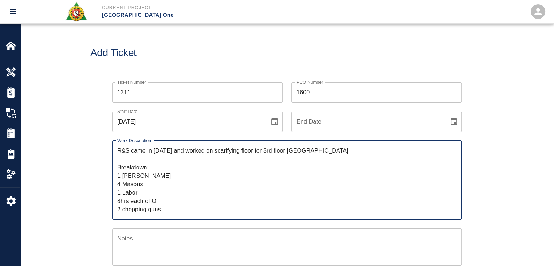
click at [76, 193] on div "Ticket Number 1311 Ticket Number PCO Number 1600 PCO Number Start Date 08/16/20…" at bounding box center [286, 249] width 533 height 351
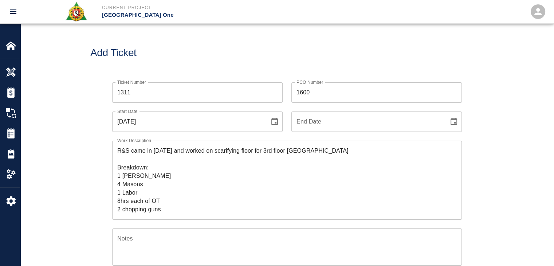
click at [146, 185] on textarea "R&S came in on Saturday and worked on scarifying floor for 3rd floor Air Korea …" at bounding box center [286, 179] width 339 height 67
click at [49, 204] on div "Ticket Number 1311 Ticket Number PCO Number 1600 PCO Number Start Date 08/16/20…" at bounding box center [286, 249] width 533 height 351
click at [151, 190] on textarea "R&S came in on Saturday and worked on scarifying floor for 3rd floor Air Korea …" at bounding box center [286, 179] width 339 height 67
click at [69, 201] on div "Ticket Number 1311 Ticket Number PCO Number 1600 PCO Number Start Date 08/16/20…" at bounding box center [286, 249] width 533 height 351
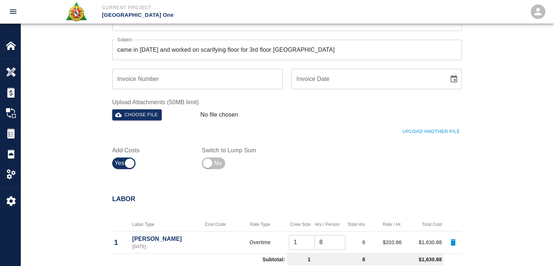
scroll to position [234, 0]
click at [156, 181] on div "Ticket Number 1311 Ticket Number PCO Number 1600 PCO Number Start Date 08/16/20…" at bounding box center [286, 15] width 533 height 351
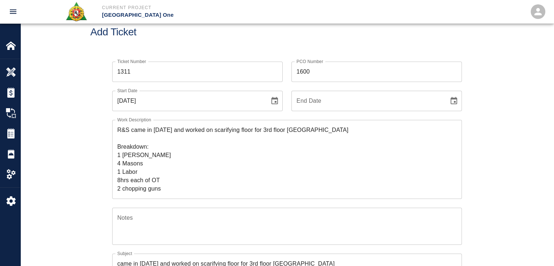
scroll to position [13, 0]
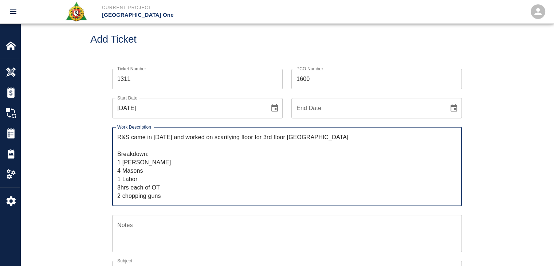
click at [156, 170] on textarea "R&S came in on Saturday and worked on scarifying floor for 3rd floor Air Korea …" at bounding box center [286, 166] width 339 height 67
click at [162, 188] on textarea "R&S came in on Saturday and worked on scarifying floor for 3rd floor Air Korea …" at bounding box center [286, 166] width 339 height 67
click at [97, 180] on div "Ticket Number 1311 Ticket Number PCO Number 1600 PCO Number Start Date 08/16/20…" at bounding box center [286, 226] width 393 height 333
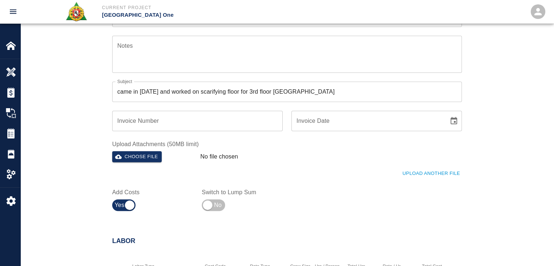
scroll to position [374, 0]
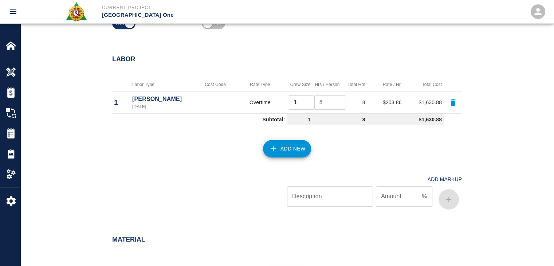
click at [268, 155] on button "Add New" at bounding box center [287, 148] width 48 height 17
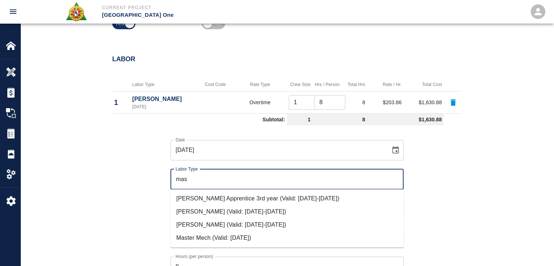
click at [221, 226] on li "Mason Journeyman (Valid: 07/01/2024-08/31/2025)" at bounding box center [286, 224] width 233 height 13
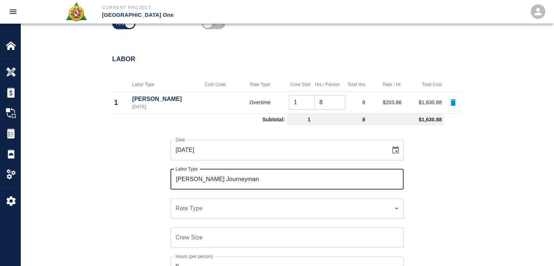
scroll to position [477, 0]
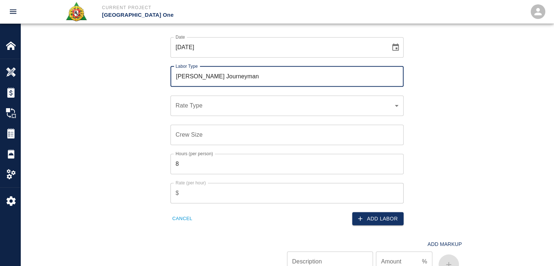
type input "Mason Journeyman"
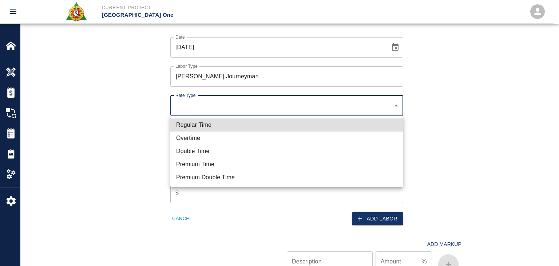
click at [194, 124] on li "Regular Time" at bounding box center [286, 124] width 233 height 13
type input "rate_rt"
type input "112.04"
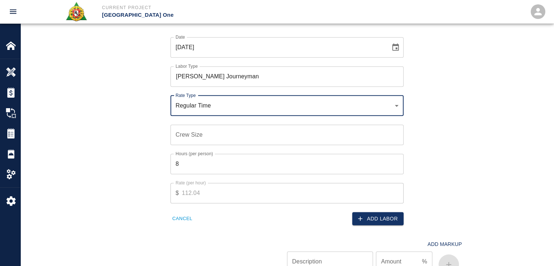
click at [196, 134] on input "Crew Size" at bounding box center [286, 135] width 233 height 20
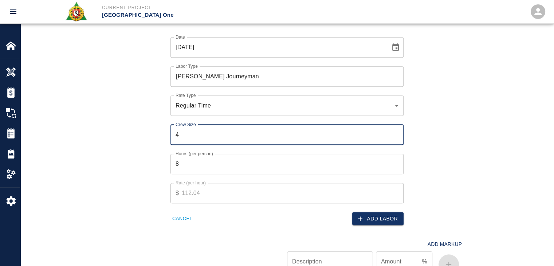
type input "4"
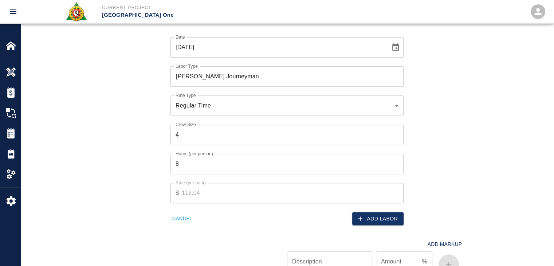
click at [118, 142] on div "Date 08/16/2025 Date Labor Type Mason Journeyman Labor Type Rate Type Regular T…" at bounding box center [282, 125] width 358 height 200
click at [380, 218] on button "Add Labor" at bounding box center [377, 218] width 51 height 13
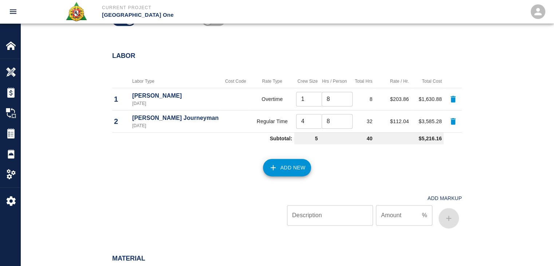
scroll to position [377, 0]
click at [454, 121] on icon "button" at bounding box center [452, 121] width 5 height 7
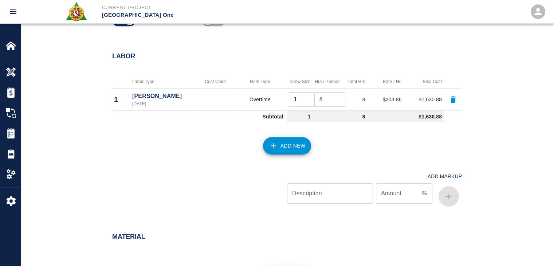
click at [278, 143] on button "Add New" at bounding box center [287, 145] width 48 height 17
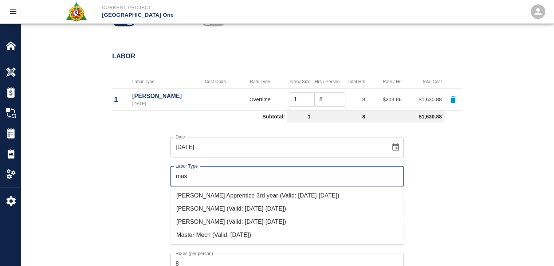
click at [215, 220] on li "Mason Journeyman (Valid: 07/01/2024-08/31/2025)" at bounding box center [286, 221] width 233 height 13
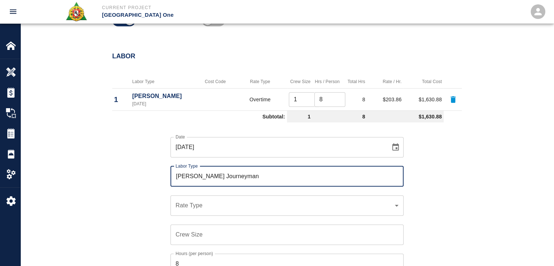
type input "Mason Journeyman"
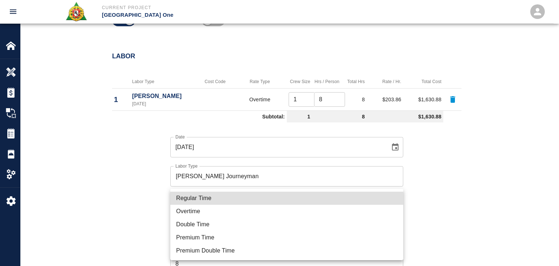
click at [213, 213] on li "Overtime" at bounding box center [286, 211] width 233 height 13
type input "rate_ot"
type input "198.88"
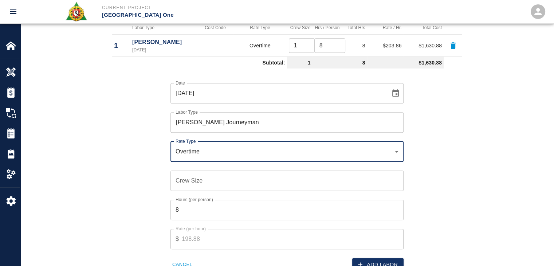
scroll to position [433, 0]
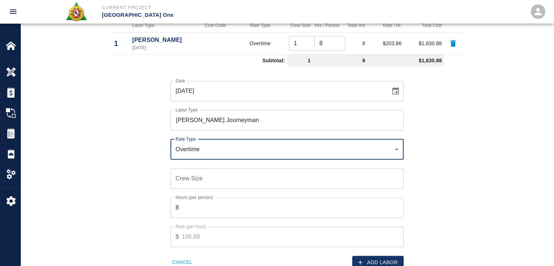
click at [192, 178] on input "Crew Size" at bounding box center [286, 178] width 233 height 20
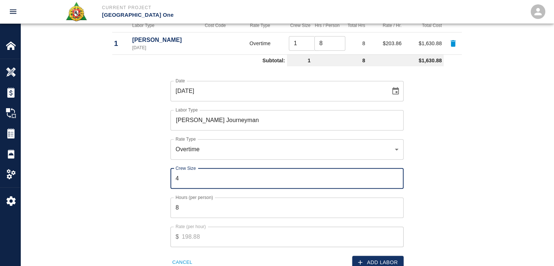
type input "4"
click at [128, 181] on div "Date 08/16/2025 Date Labor Type Mason Journeyman Labor Type Rate Type Overtime …" at bounding box center [282, 169] width 358 height 200
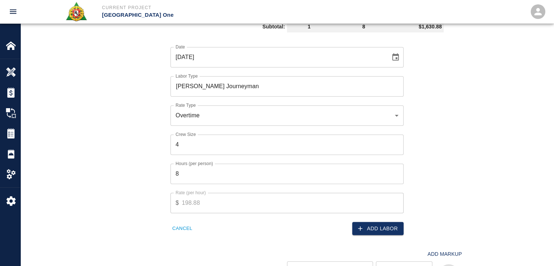
scroll to position [468, 0]
click at [390, 226] on button "Add Labor" at bounding box center [377, 227] width 51 height 13
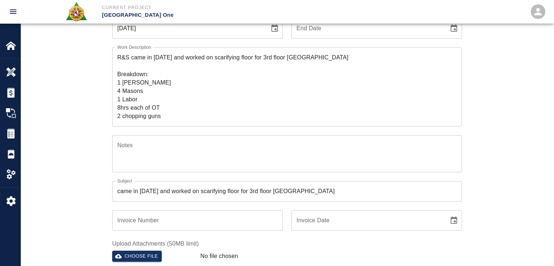
scroll to position [91, 0]
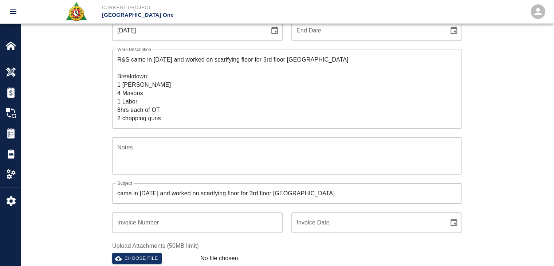
click at [86, 91] on div "Ticket Number 1311 Ticket Number PCO Number 1600 PCO Number Start Date 08/16/20…" at bounding box center [286, 158] width 533 height 351
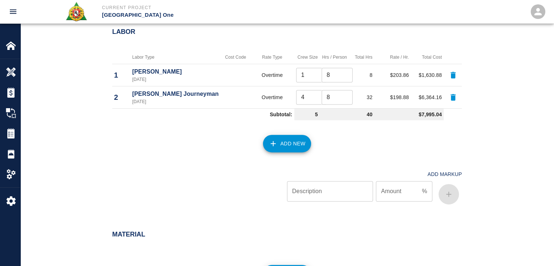
scroll to position [403, 0]
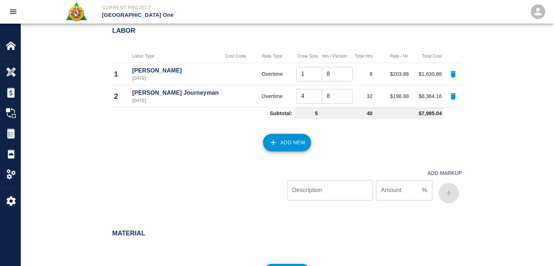
click at [288, 146] on button "Add New" at bounding box center [287, 142] width 48 height 17
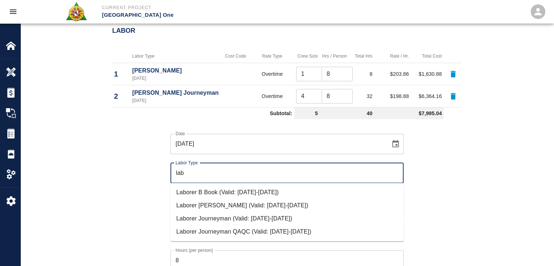
click at [226, 221] on li "Laborer Journeyman (Valid: 07/01/2024-08/31/2025)" at bounding box center [286, 218] width 233 height 13
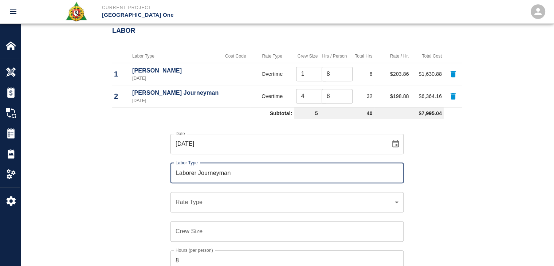
type input "Laborer Journeyman"
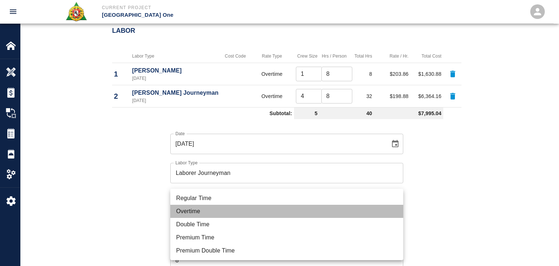
click at [208, 209] on li "Overtime" at bounding box center [286, 211] width 233 height 13
type input "rate_ot"
type input "133.82"
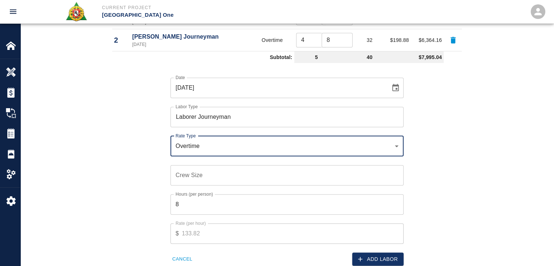
scroll to position [460, 0]
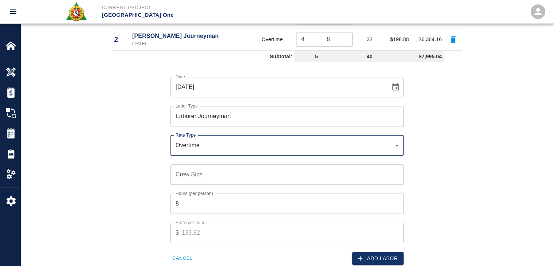
click at [189, 178] on input "Crew Size" at bounding box center [286, 174] width 233 height 20
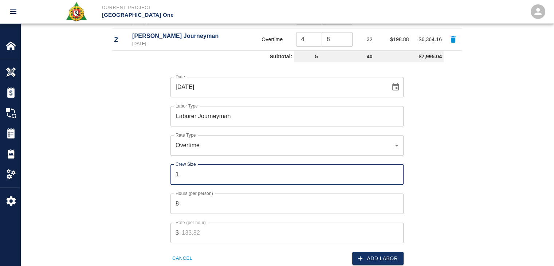
type input "1"
click at [122, 188] on div "Date 08/16/2025 Date Labor Type Laborer Journeyman Labor Type Rate Type Overtim…" at bounding box center [282, 165] width 358 height 200
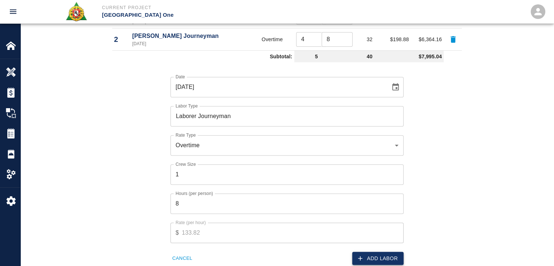
click at [365, 253] on button "Add Labor" at bounding box center [377, 258] width 51 height 13
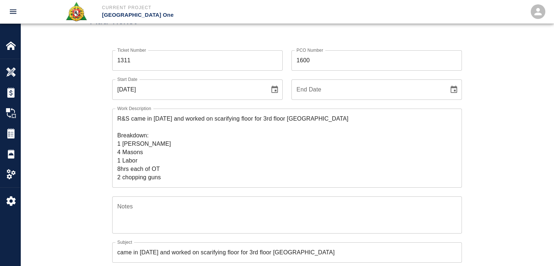
scroll to position [0, 0]
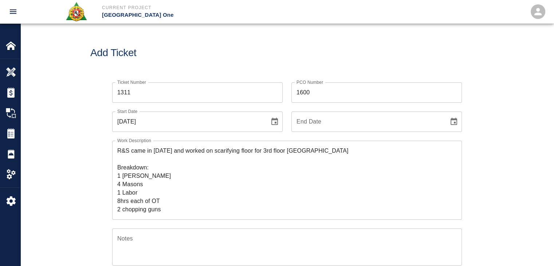
click at [52, 111] on div "Ticket Number 1311 Ticket Number PCO Number 1600 PCO Number Start Date 08/16/20…" at bounding box center [286, 249] width 533 height 351
click at [56, 154] on div "Ticket Number 1311 Ticket Number PCO Number 1600 PCO Number Start Date 08/16/20…" at bounding box center [286, 249] width 533 height 351
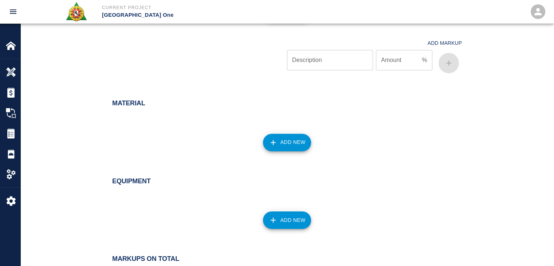
scroll to position [556, 0]
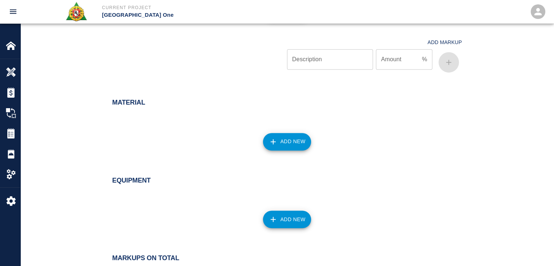
click at [277, 147] on button "Add New" at bounding box center [287, 141] width 48 height 17
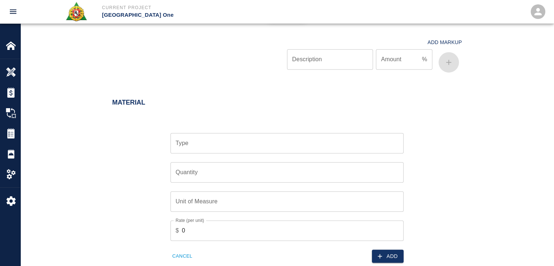
click at [232, 150] on div "Type" at bounding box center [286, 143] width 233 height 20
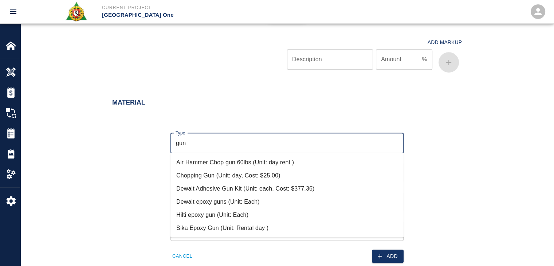
click at [204, 173] on li "Chopping Gun (Unit: day, Cost: $25.00)" at bounding box center [286, 175] width 233 height 13
type input "Chopping Gun (Unit: day, Cost: $25.00)"
type input "day"
type input "25"
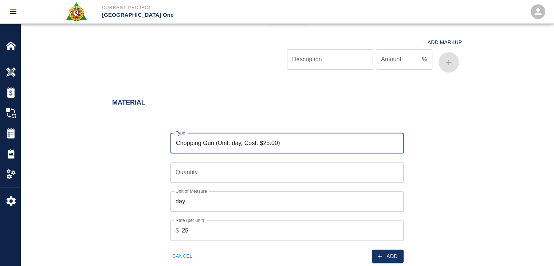
type input "Chopping Gun (Unit: day, Cost: $25.00)"
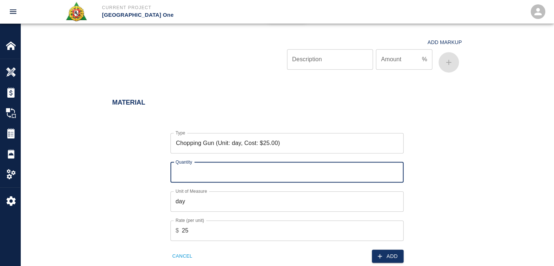
click at [192, 174] on input "Quantity" at bounding box center [286, 172] width 233 height 20
type input "2"
click at [387, 249] on button "Add" at bounding box center [388, 255] width 32 height 13
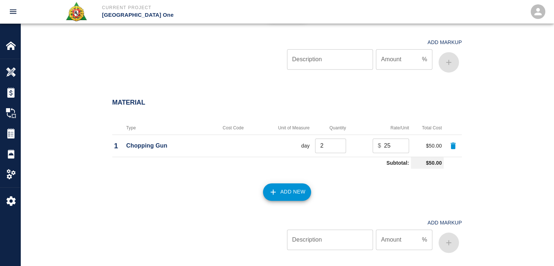
click at [272, 186] on button "Add New" at bounding box center [287, 191] width 48 height 17
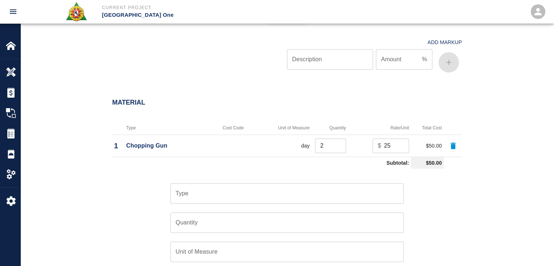
click at [237, 190] on input "Type" at bounding box center [287, 193] width 226 height 14
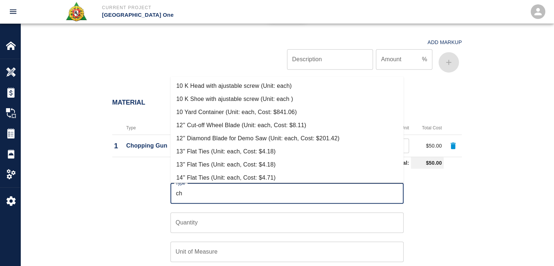
type input "c"
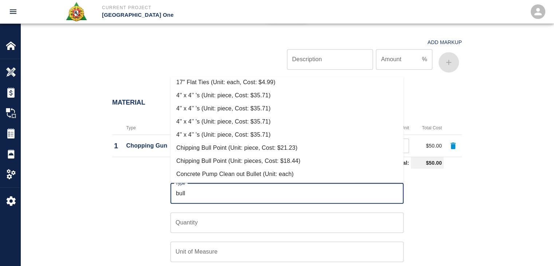
scroll to position [188, 0]
click at [219, 147] on li "Chipping Bull Point (Unit: piece, Cost: $21.23)" at bounding box center [286, 147] width 233 height 13
type input "Chipping Bull Point (Unit: piece, Cost: $21.23)"
type input "piece"
type input "21.23"
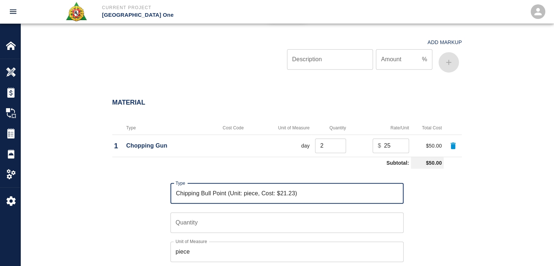
type input "Chipping Bull Point (Unit: piece, Cost: $21.23)"
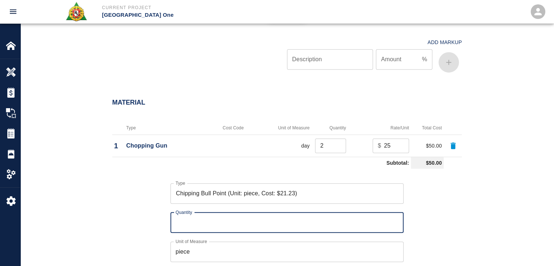
click at [185, 219] on input "Quantity" at bounding box center [286, 222] width 233 height 20
type input "2"
click at [122, 226] on div "Type Chipping Bull Point (Unit: piece, Cost: $21.23) Type Quantity 2 Quantity U…" at bounding box center [282, 242] width 358 height 142
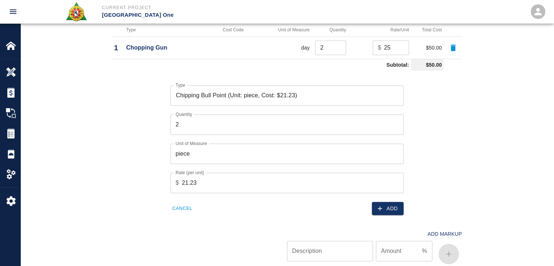
scroll to position [654, 0]
click at [389, 212] on button "Add" at bounding box center [388, 207] width 32 height 13
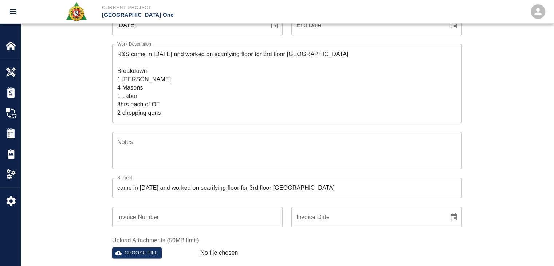
scroll to position [96, 0]
click at [171, 109] on textarea "R&S came in on Saturday and worked on scarifying floor for 3rd floor Air Korea …" at bounding box center [286, 83] width 339 height 67
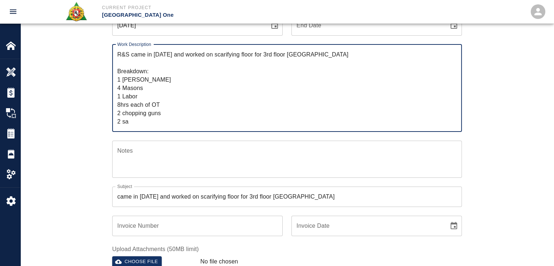
click at [488, 35] on div "Ticket Number 1311 Ticket Number PCO Number 1600 PCO Number Start Date 08/16/20…" at bounding box center [286, 156] width 533 height 359
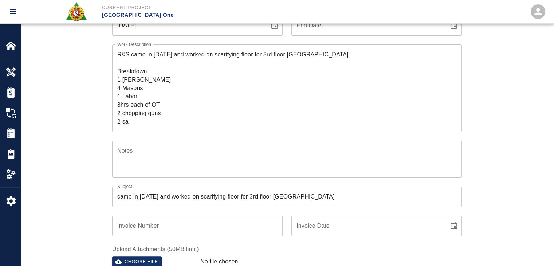
click at [131, 121] on textarea "R&S came in on Saturday and worked on scarifying floor for 3rd floor Air Korea …" at bounding box center [286, 87] width 339 height 75
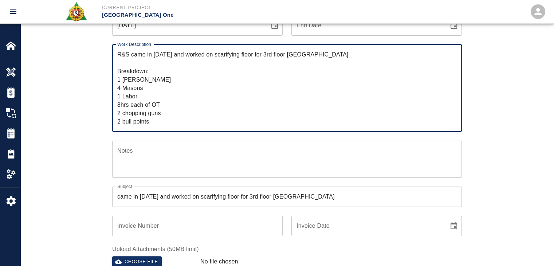
click at [66, 136] on div "Ticket Number 1311 Ticket Number PCO Number 1600 PCO Number Start Date 08/16/20…" at bounding box center [286, 156] width 533 height 359
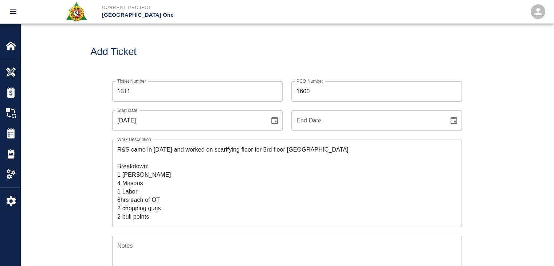
scroll to position [1, 0]
click at [162, 186] on textarea "R&S came in on Saturday and worked on scarifying floor for 3rd floor Air Korea …" at bounding box center [286, 182] width 339 height 75
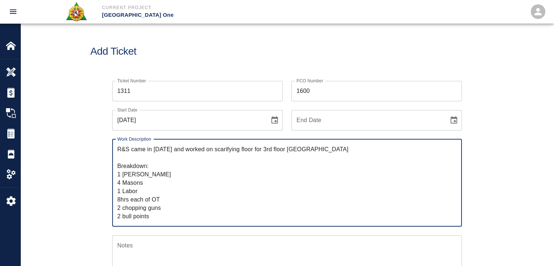
scroll to position [48, 0]
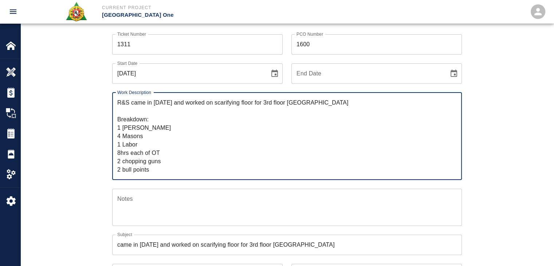
click at [157, 168] on textarea "R&S came in on Saturday and worked on scarifying floor for 3rd floor Air Korea …" at bounding box center [286, 135] width 339 height 75
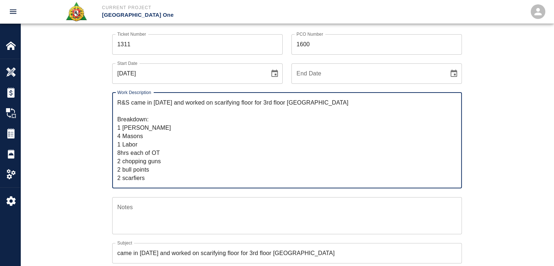
type textarea "R&S came in on Saturday and worked on scarifying floor for 3rd floor Air Korea …"
click at [100, 184] on div "Ticket Number 1311 Ticket Number PCO Number 1600 PCO Number Start Date 08/16/20…" at bounding box center [286, 200] width 393 height 350
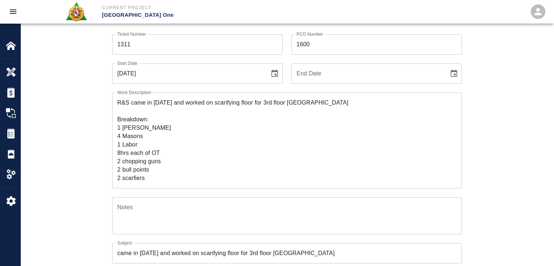
click at [130, 179] on textarea "R&S came in on Saturday and worked on scarifying floor for 3rd floor Air Korea …" at bounding box center [286, 140] width 339 height 84
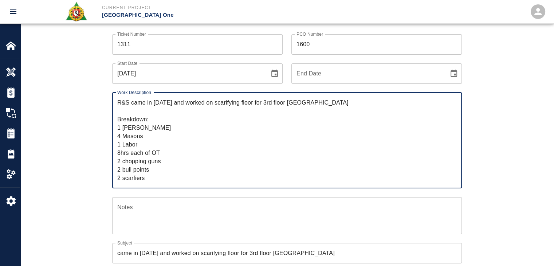
click at [151, 178] on textarea "R&S came in on Saturday and worked on scarifying floor for 3rd floor Air Korea …" at bounding box center [286, 140] width 339 height 84
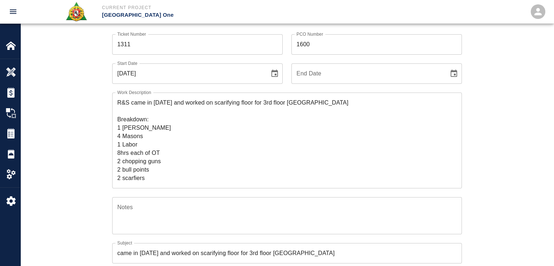
click at [93, 187] on div "Ticket Number 1311 Ticket Number PCO Number 1600 PCO Number Start Date 08/16/20…" at bounding box center [286, 200] width 393 height 350
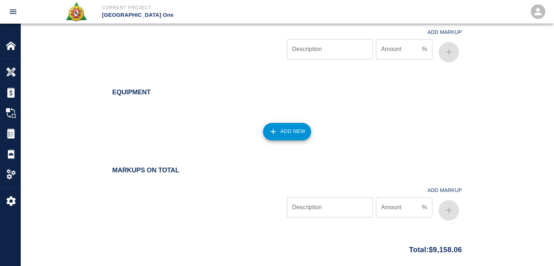
scroll to position [796, 0]
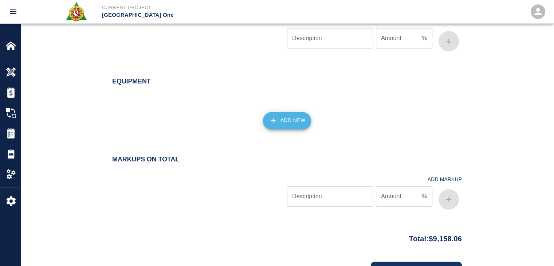
click at [283, 126] on button "Add New" at bounding box center [287, 120] width 48 height 17
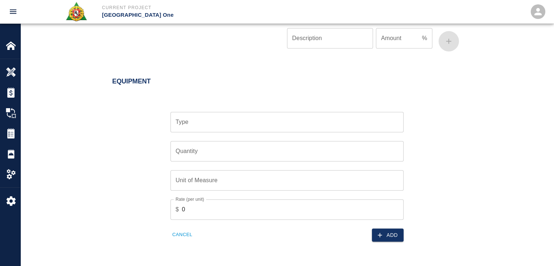
click at [236, 125] on input "Type" at bounding box center [287, 122] width 226 height 14
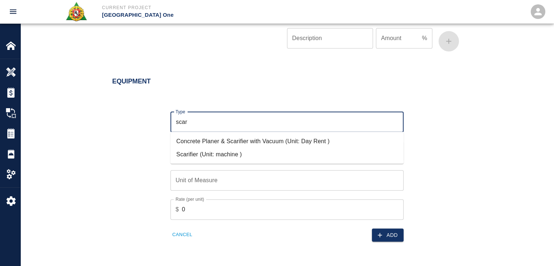
click at [221, 157] on li "Scarifier (Unit: machine )" at bounding box center [286, 153] width 233 height 13
type input "Scarifier (Unit: machine )"
type input "machine"
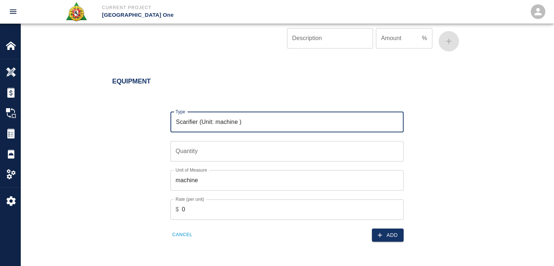
type input "Scarifier (Unit: machine )"
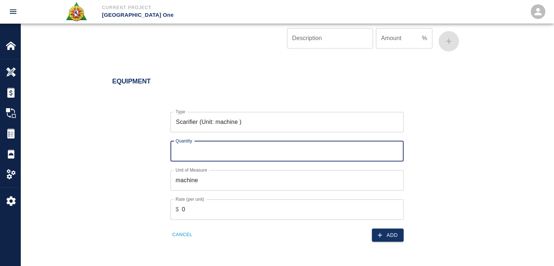
click at [182, 142] on div "Quantity Quantity" at bounding box center [286, 151] width 233 height 20
type input "2"
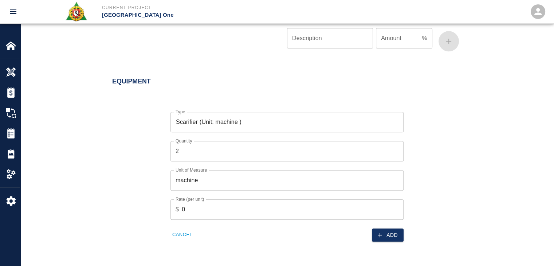
click at [121, 172] on div "Type Scarifier (Unit: machine ) Type Quantity 2 Quantity Unit of Measure machin…" at bounding box center [282, 171] width 358 height 142
click at [381, 233] on icon "button" at bounding box center [379, 234] width 7 height 7
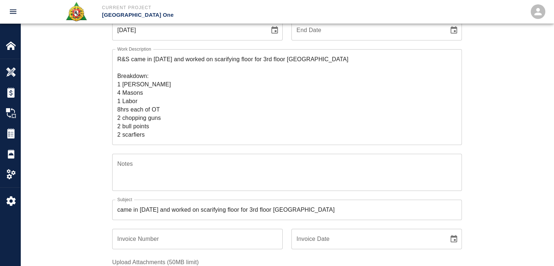
scroll to position [0, 0]
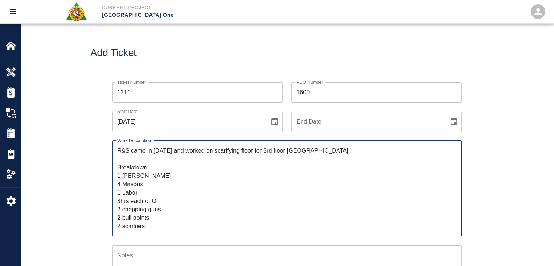
click at [173, 196] on textarea "R&S came in on Saturday and worked on scarifying floor for 3rd floor Air Korea …" at bounding box center [286, 188] width 339 height 84
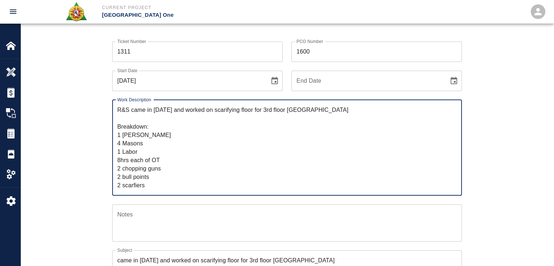
click at [154, 187] on textarea "R&S came in on Saturday and worked on scarifying floor for 3rd floor Air Korea …" at bounding box center [286, 148] width 339 height 84
type textarea "R&S came in on Saturday and worked on scarifying floor for 3rd floor Air Korea …"
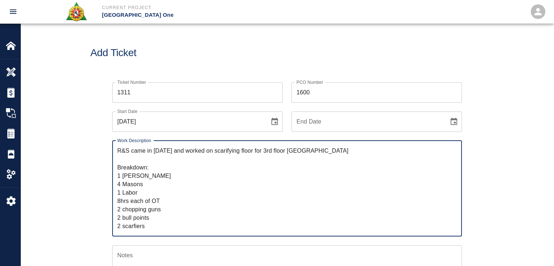
click at [131, 182] on textarea "R&S came in on Saturday and worked on scarifying floor for 3rd floor Air Korea …" at bounding box center [286, 188] width 339 height 84
click at [149, 163] on textarea "R&S came in on Saturday and worked on scarifying floor for 3rd floor Air Korea …" at bounding box center [286, 188] width 339 height 84
drag, startPoint x: 130, startPoint y: 219, endPoint x: 130, endPoint y: 225, distance: 5.9
click at [130, 225] on textarea "R&S came in on Saturday and worked on scarifying floor for 3rd floor Air Korea …" at bounding box center [286, 188] width 339 height 84
drag, startPoint x: 134, startPoint y: 225, endPoint x: 86, endPoint y: 123, distance: 113.0
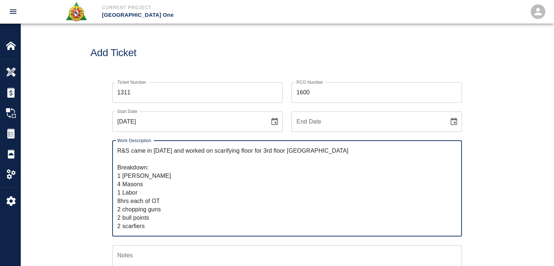
click at [86, 123] on div "Ticket Number 1311 Ticket Number PCO Number 1600 PCO Number Start Date 08/16/20…" at bounding box center [286, 257] width 533 height 367
click at [125, 168] on textarea "R&S came in on Saturday and worked on scarifying floor for 3rd floor Air Korea …" at bounding box center [286, 188] width 339 height 84
click at [141, 157] on textarea "R&S came in on Saturday and worked on scarifying floor for 3rd floor Air Korea …" at bounding box center [286, 188] width 339 height 84
click at [214, 169] on textarea "R&S came in on Saturday and worked on scarifying floor for 3rd floor Air Korea …" at bounding box center [286, 188] width 339 height 84
click at [255, 157] on textarea "R&S came in on Saturday and worked on scarifying floor for 3rd floor Air Korea …" at bounding box center [286, 188] width 339 height 84
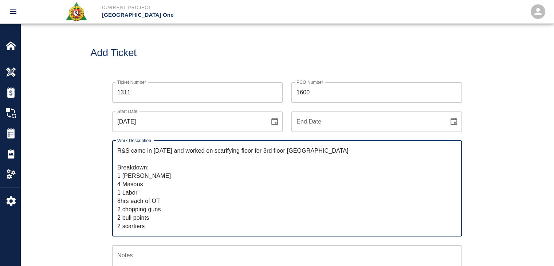
click at [264, 158] on textarea "R&S came in on Saturday and worked on scarifying floor for 3rd floor Air Korea …" at bounding box center [286, 188] width 339 height 84
click at [319, 90] on input "1600" at bounding box center [376, 92] width 170 height 20
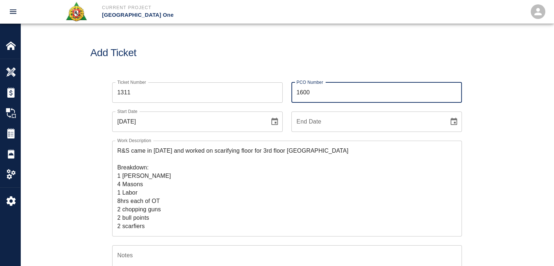
click at [255, 34] on div "Add Ticket" at bounding box center [286, 53] width 533 height 59
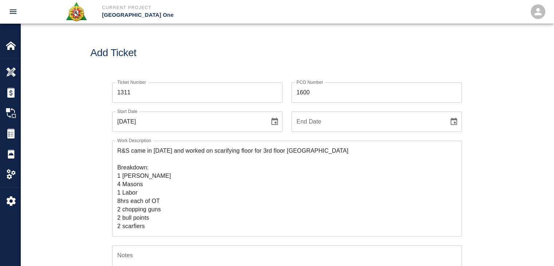
click at [229, 67] on div "Add Ticket" at bounding box center [286, 53] width 533 height 59
click at [269, 67] on div "Add Ticket" at bounding box center [286, 53] width 533 height 59
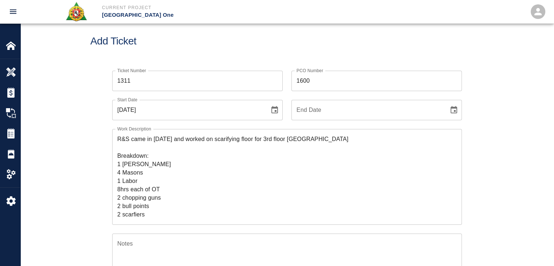
scroll to position [12, 0]
click at [153, 193] on textarea "R&S came in on Saturday and worked on scarifying floor for 3rd floor Air Korea …" at bounding box center [286, 177] width 339 height 84
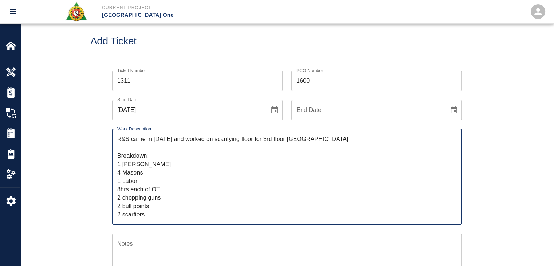
click at [188, 189] on textarea "R&S came in on Saturday and worked on scarifying floor for 3rd floor Air Korea …" at bounding box center [286, 177] width 339 height 84
click at [143, 184] on textarea "R&S came in on Saturday and worked on scarifying floor for 3rd floor Air Korea …" at bounding box center [286, 177] width 339 height 84
click at [209, 189] on textarea "R&S came in on Saturday and worked on scarifying floor for 3rd floor Air Korea …" at bounding box center [286, 177] width 339 height 84
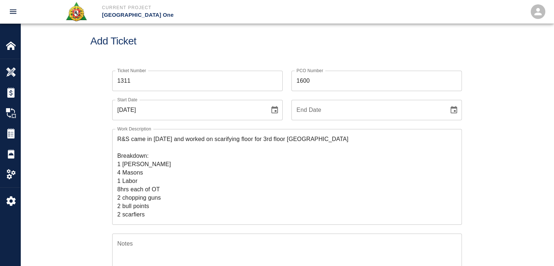
scroll to position [55, 0]
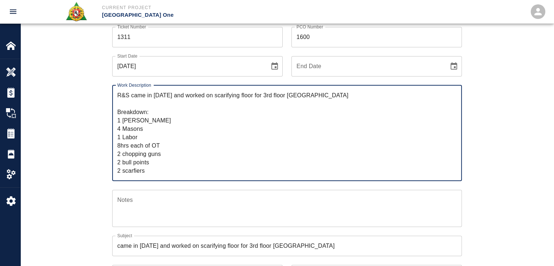
click at [145, 175] on div "R&S came in on Saturday and worked on scarifying floor for 3rd floor Air Korea …" at bounding box center [287, 133] width 350 height 96
click at [97, 174] on div "Ticket Number 1311 Ticket Number PCO Number 1600 PCO Number Start Date 08/16/20…" at bounding box center [286, 193] width 393 height 350
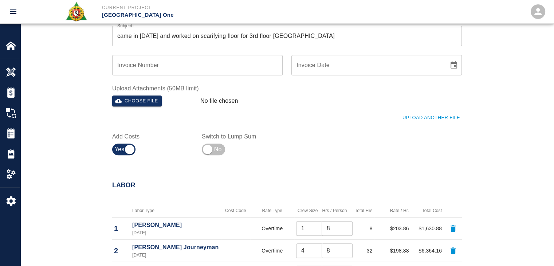
scroll to position [265, 0]
click at [425, 113] on button "Upload Another File" at bounding box center [431, 118] width 61 height 11
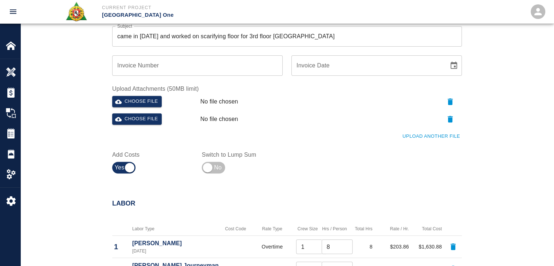
click at [410, 131] on button "Upload Another File" at bounding box center [431, 136] width 61 height 11
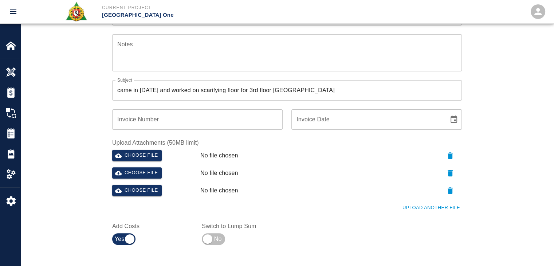
scroll to position [259, 0]
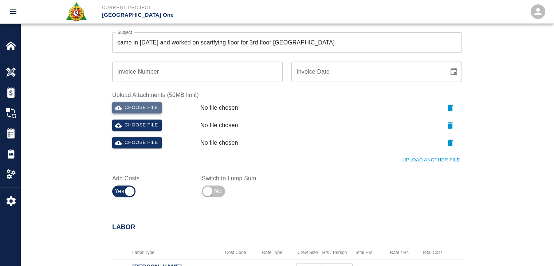
click at [152, 106] on button "Choose file" at bounding box center [137, 107] width 50 height 11
click at [424, 156] on button "Upload Another File" at bounding box center [431, 159] width 61 height 11
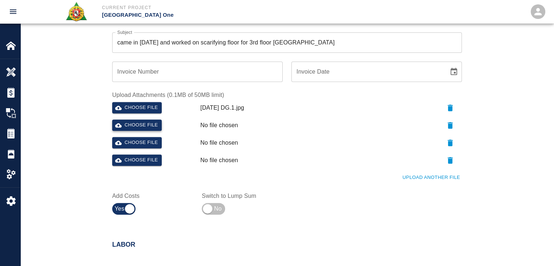
click at [129, 127] on button "Choose file" at bounding box center [137, 124] width 50 height 11
click at [150, 122] on button "Choose file" at bounding box center [137, 124] width 50 height 11
click at [150, 138] on button "Choose file" at bounding box center [137, 142] width 50 height 11
click at [143, 161] on button "Choose file" at bounding box center [137, 159] width 50 height 11
click at [444, 175] on button "Upload Another File" at bounding box center [431, 177] width 61 height 11
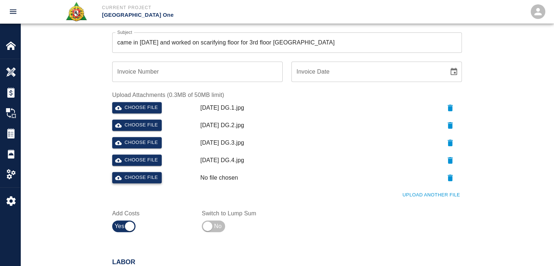
click at [143, 177] on button "Choose file" at bounding box center [137, 177] width 50 height 11
click at [436, 193] on button "Upload Another File" at bounding box center [431, 194] width 61 height 11
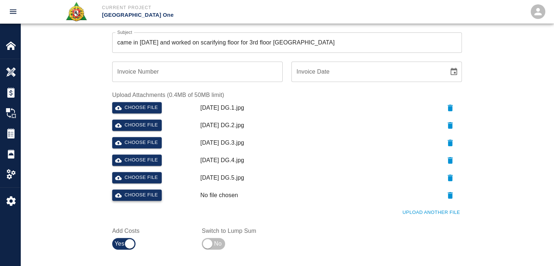
click at [149, 191] on button "Choose file" at bounding box center [137, 194] width 50 height 11
click at [182, 222] on div "Add Costs" at bounding box center [148, 235] width 90 height 35
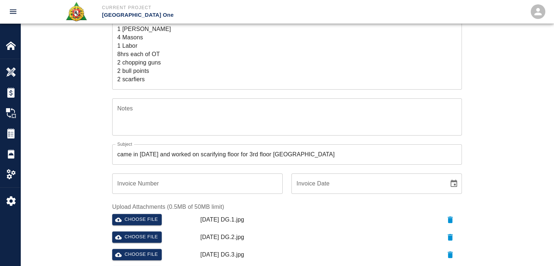
scroll to position [0, 0]
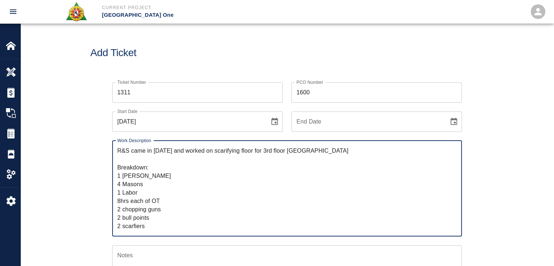
drag, startPoint x: 147, startPoint y: 228, endPoint x: 94, endPoint y: 129, distance: 112.6
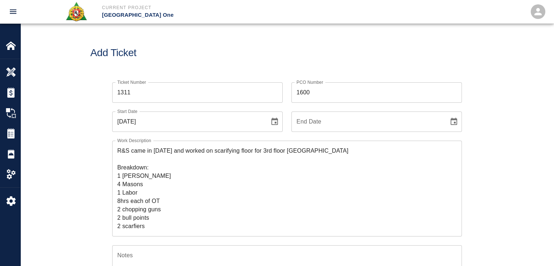
click at [167, 63] on div "Add Ticket" at bounding box center [286, 53] width 533 height 59
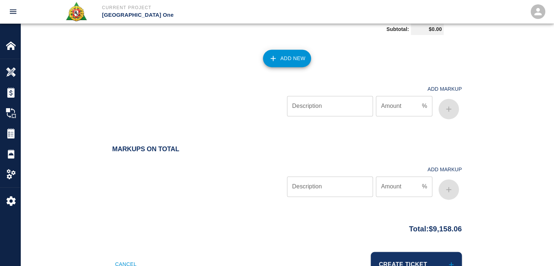
scroll to position [1024, 0]
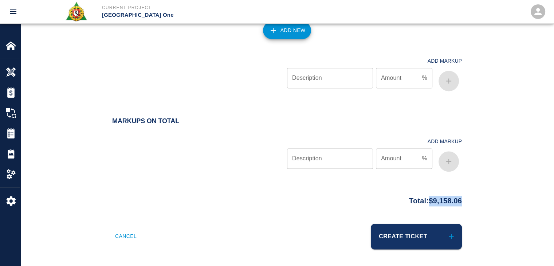
drag, startPoint x: 473, startPoint y: 204, endPoint x: 422, endPoint y: 199, distance: 50.9
click at [422, 199] on div "Total: $9,158.06" at bounding box center [286, 199] width 393 height 14
copy p "$9,158.06"
click at [224, 163] on div at bounding box center [199, 152] width 175 height 43
click at [193, 123] on h2 "Markups on Total" at bounding box center [287, 121] width 350 height 8
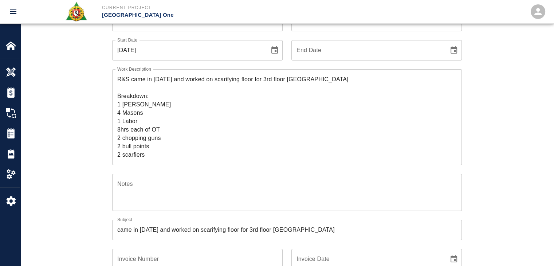
scroll to position [0, 0]
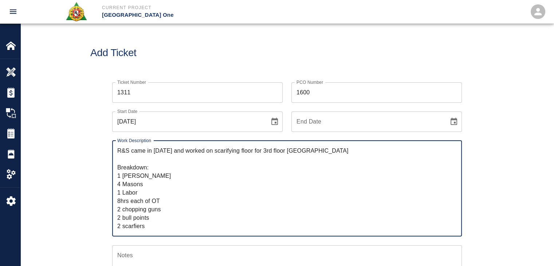
drag, startPoint x: 355, startPoint y: 151, endPoint x: 277, endPoint y: 138, distance: 79.1
click at [277, 138] on div "Work Description R&S came in on Saturday and worked on scarifying floor for 3rd…" at bounding box center [282, 184] width 358 height 105
click at [220, 66] on div "Add Ticket" at bounding box center [286, 53] width 533 height 59
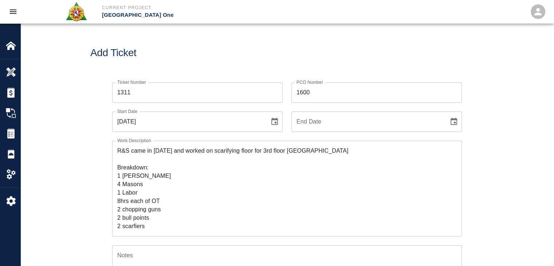
click at [181, 25] on div "Add Ticket" at bounding box center [286, 53] width 533 height 59
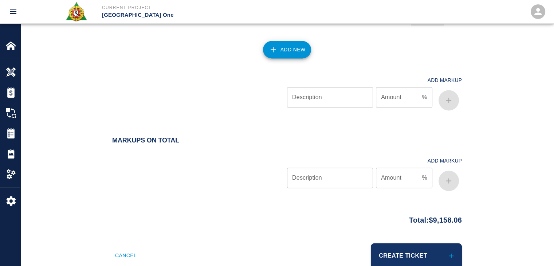
scroll to position [1024, 0]
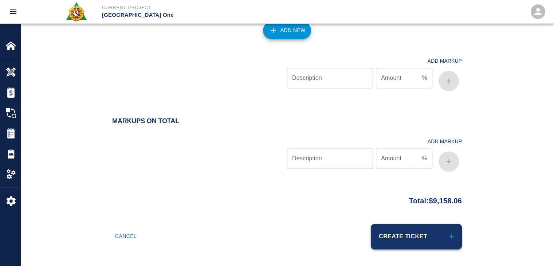
click at [385, 243] on button "Create Ticket" at bounding box center [416, 236] width 91 height 25
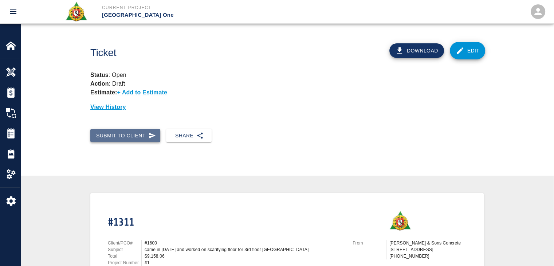
click at [141, 136] on button "Submit to Client" at bounding box center [125, 135] width 70 height 13
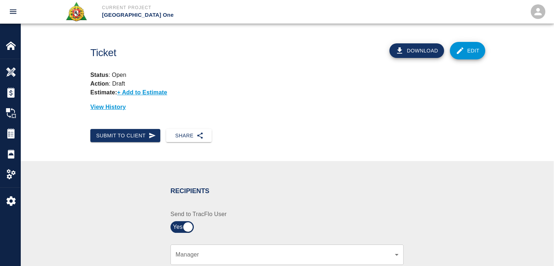
scroll to position [178, 0]
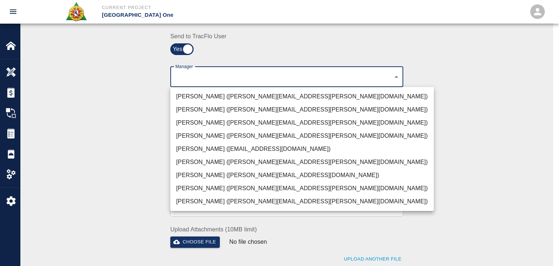
click at [224, 96] on li "Peter Hardecker (peter.hardecker@aecom.com)" at bounding box center [302, 96] width 264 height 13
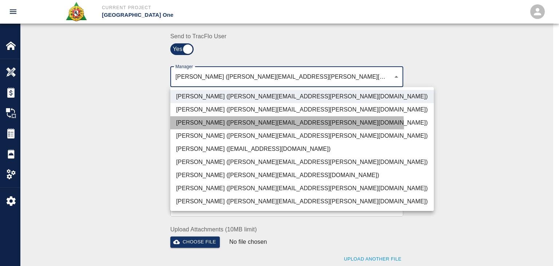
click at [220, 128] on li "Parin Kanani (parin.kanani@aecom.com)" at bounding box center [302, 122] width 264 height 13
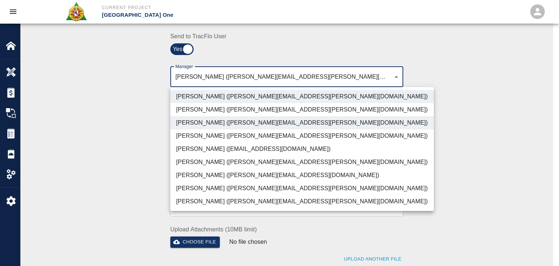
click at [180, 190] on li "Dylan Sims (dylan.sims@aecom.com)" at bounding box center [302, 188] width 264 height 13
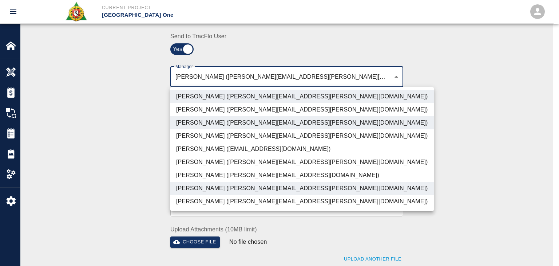
click at [202, 169] on ul "Peter Hardecker (peter.hardecker@aecom.com) Juan Estevez (juan.estevez@aecom.co…" at bounding box center [302, 149] width 264 height 124
click at [191, 161] on li "Matt Vecchione (matt.vecchione@aecom.com)" at bounding box center [302, 161] width 264 height 13
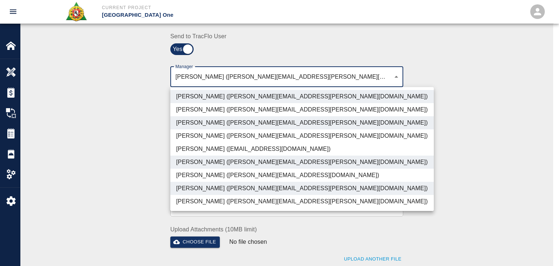
click at [205, 172] on li "Patrick Testino (patrick.testino@aecom.com)" at bounding box center [302, 175] width 264 height 13
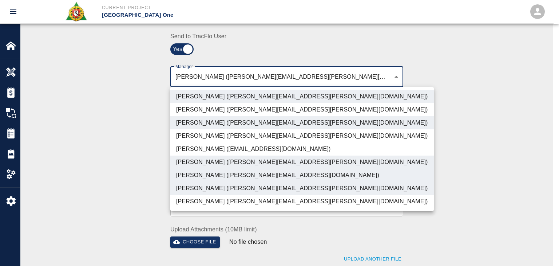
click at [187, 201] on li "Shane Lamay (shane.lamay@aecom.com)" at bounding box center [302, 201] width 264 height 13
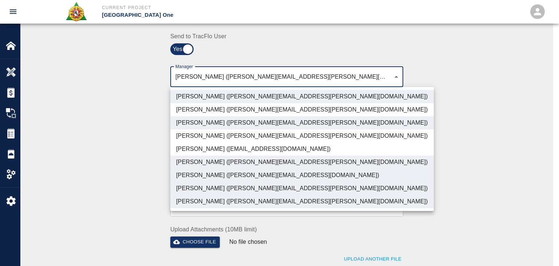
click at [131, 190] on div at bounding box center [279, 133] width 559 height 266
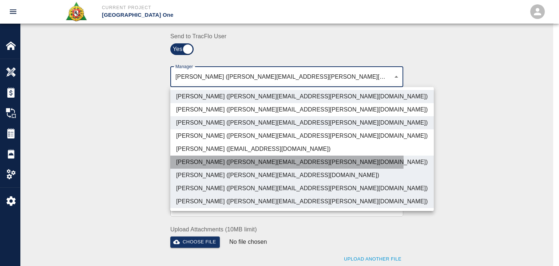
click at [199, 161] on li "Matt Vecchione (matt.vecchione@aecom.com)" at bounding box center [302, 161] width 264 height 13
type input "ede96749-2565-4a65-a76c-ac2c5448e16e,69d78ca4-8a93-4c72-a988-7271956ccf0b,b38a7…"
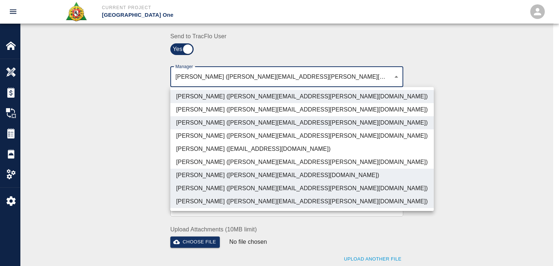
click at [125, 176] on div at bounding box center [279, 133] width 559 height 266
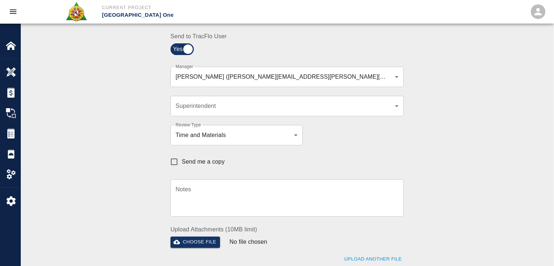
click at [182, 162] on span "Send me a copy" at bounding box center [203, 161] width 43 height 9
click at [182, 162] on input "Send me a copy" at bounding box center [173, 161] width 15 height 15
checkbox input "true"
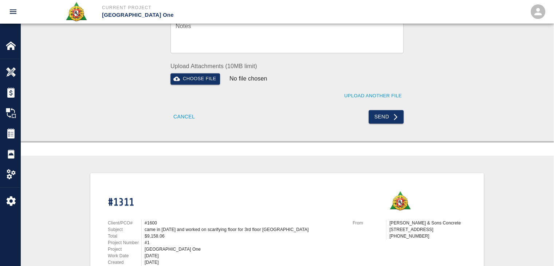
scroll to position [347, 0]
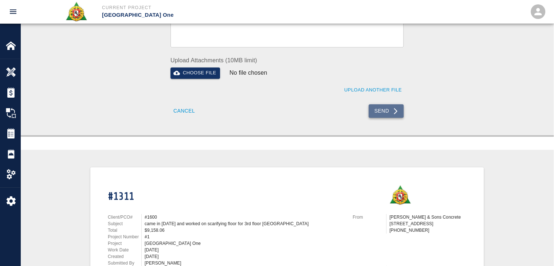
click at [373, 113] on button "Send" at bounding box center [385, 110] width 35 height 13
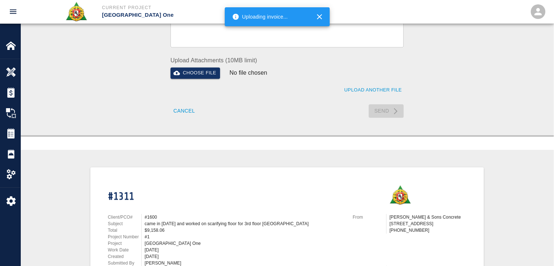
checkbox input "false"
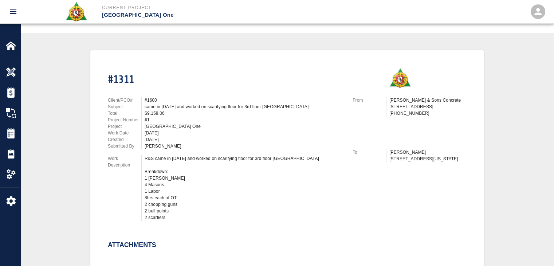
scroll to position [0, 0]
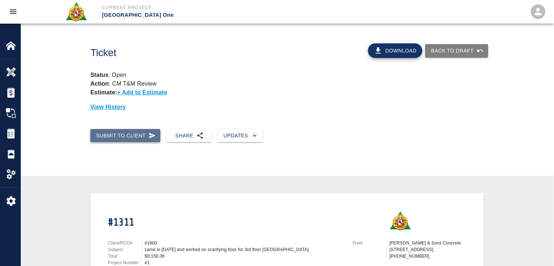
click at [151, 136] on icon "button" at bounding box center [152, 135] width 7 height 5
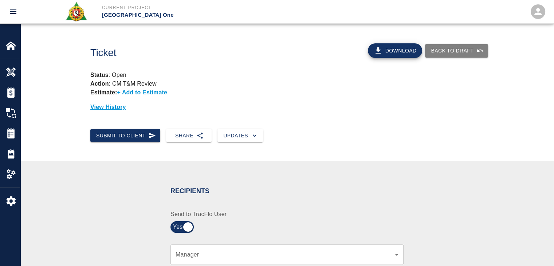
scroll to position [184, 0]
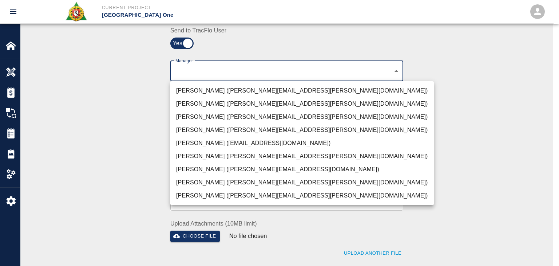
click at [218, 86] on li "Peter Hardecker (peter.hardecker@aecom.com)" at bounding box center [302, 90] width 264 height 13
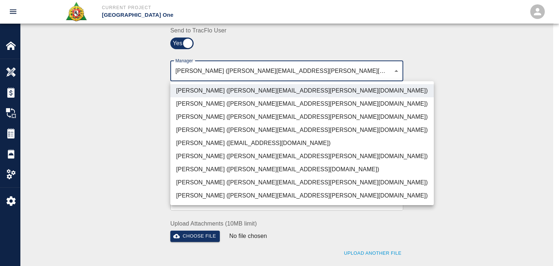
click at [203, 121] on li "Parin Kanani (parin.kanani@aecom.com)" at bounding box center [302, 116] width 264 height 13
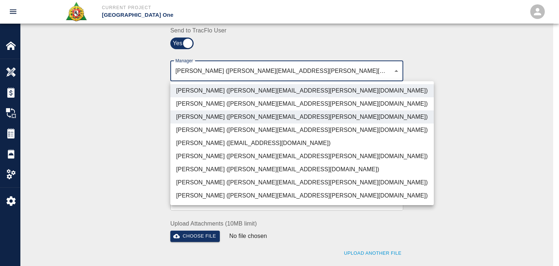
click at [193, 172] on li "Patrick Testino (patrick.testino@aecom.com)" at bounding box center [302, 169] width 264 height 13
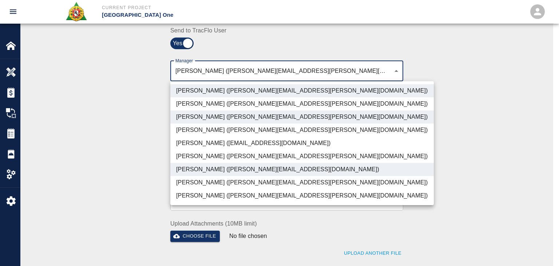
click at [201, 185] on li "Dylan Sims (dylan.sims@aecom.com)" at bounding box center [302, 182] width 264 height 13
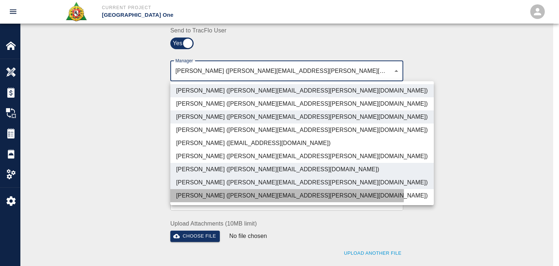
click at [221, 194] on li "Shane Lamay (shane.lamay@aecom.com)" at bounding box center [302, 195] width 264 height 13
type input "ede96749-2565-4a65-a76c-ac2c5448e16e,69d78ca4-8a93-4c72-a988-7271956ccf0b,ad99d…"
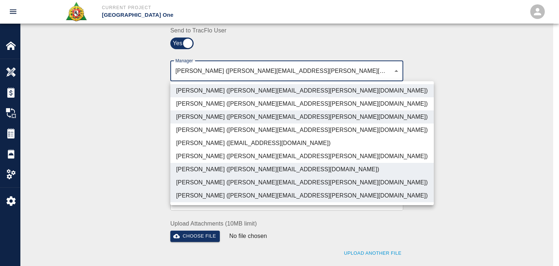
click at [142, 193] on div at bounding box center [279, 133] width 559 height 266
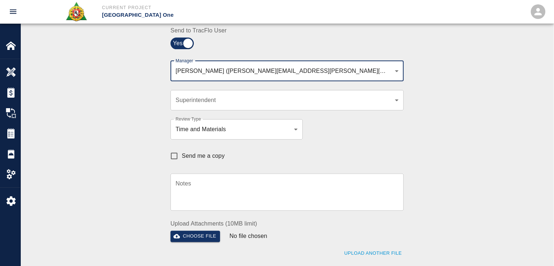
click at [178, 151] on input "Send me a copy" at bounding box center [173, 155] width 15 height 15
checkbox input "true"
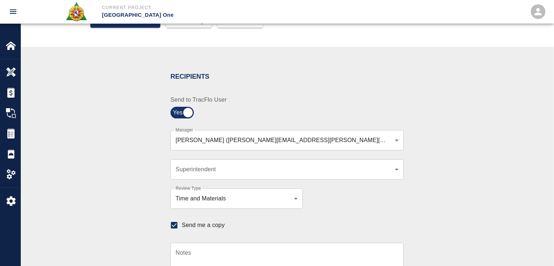
scroll to position [0, 0]
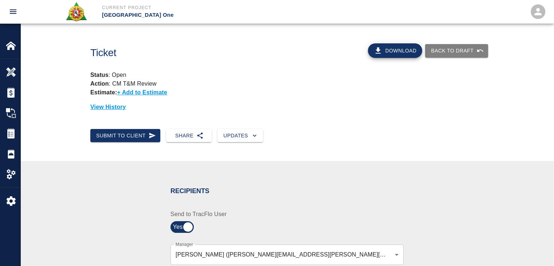
click at [269, 65] on div "Status : Open Action : CM T&M Review Estimate: + Add to Estimate View History" at bounding box center [283, 88] width 399 height 47
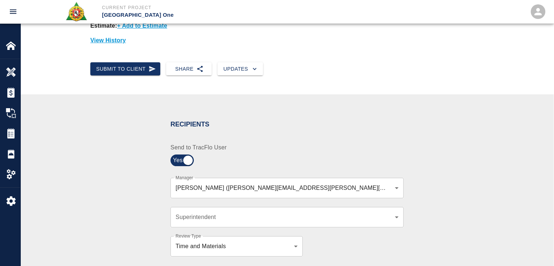
scroll to position [66, 0]
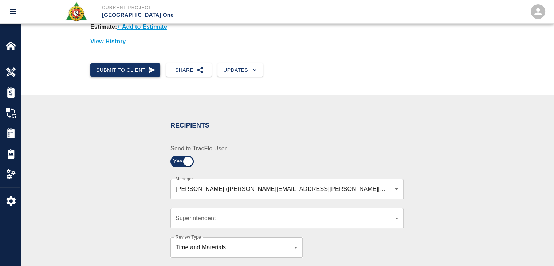
click at [151, 67] on icon "button" at bounding box center [152, 69] width 7 height 7
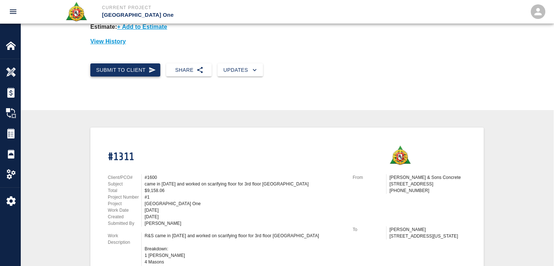
click at [139, 70] on button "Submit to Client" at bounding box center [125, 69] width 70 height 13
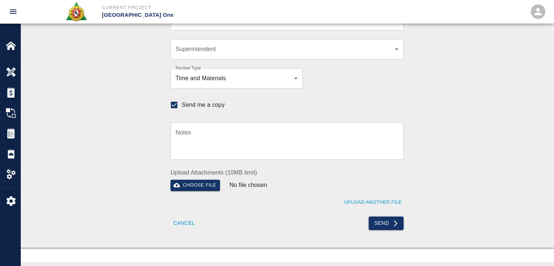
scroll to position [235, 0]
click at [376, 220] on button "Send" at bounding box center [385, 222] width 35 height 13
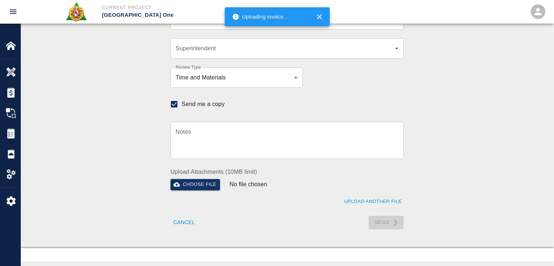
checkbox input "false"
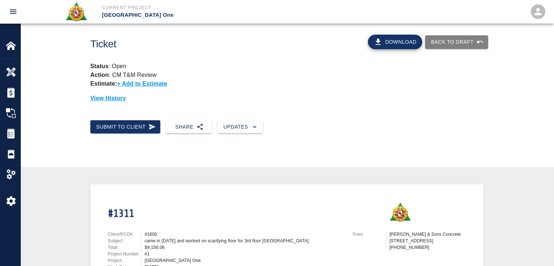
scroll to position [0, 0]
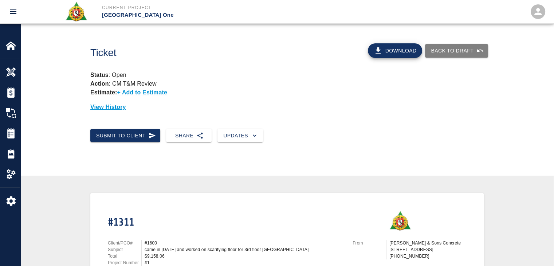
click at [253, 86] on div "Status : Open Action : CM T&M Review Estimate: + Add to Estimate View History" at bounding box center [283, 88] width 399 height 47
click at [14, 130] on img at bounding box center [11, 133] width 10 height 10
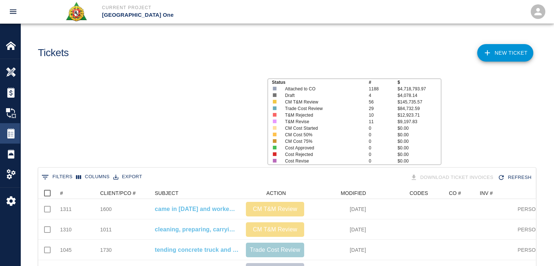
scroll to position [419, 492]
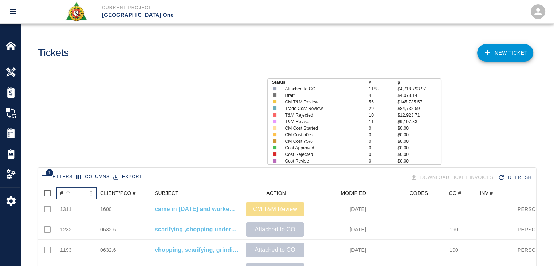
scroll to position [419, 492]
click at [72, 196] on div "#" at bounding box center [68, 193] width 10 height 10
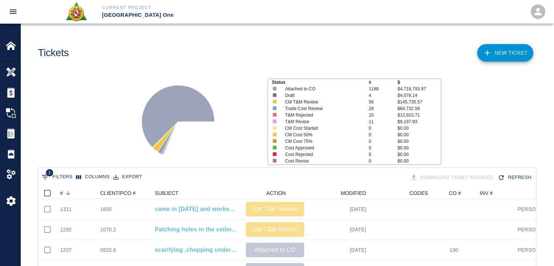
click at [46, 182] on button "1 Filters" at bounding box center [57, 177] width 35 height 12
select select "description"
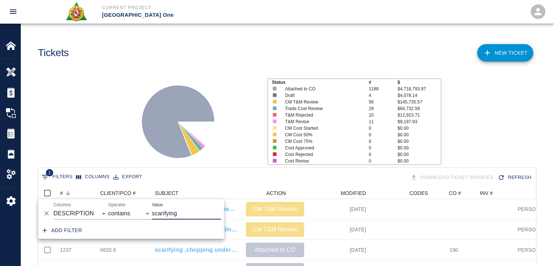
scroll to position [0, 0]
click at [45, 210] on icon "Delete" at bounding box center [46, 213] width 7 height 7
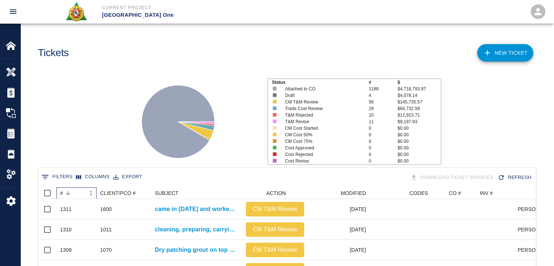
click at [75, 194] on div "#" at bounding box center [72, 193] width 25 height 12
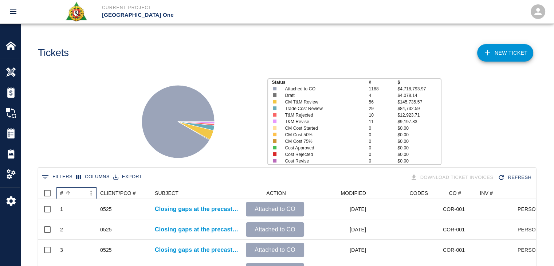
click at [75, 194] on div "#" at bounding box center [72, 193] width 25 height 12
click at [48, 172] on span "1" at bounding box center [49, 172] width 7 height 7
select select "description"
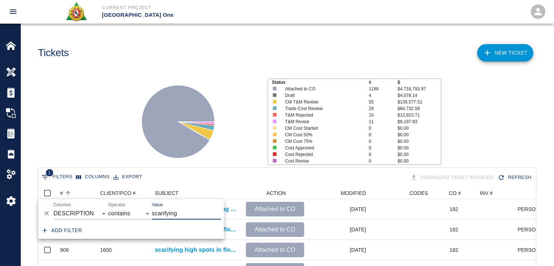
click at [48, 211] on icon "Delete" at bounding box center [46, 213] width 7 height 7
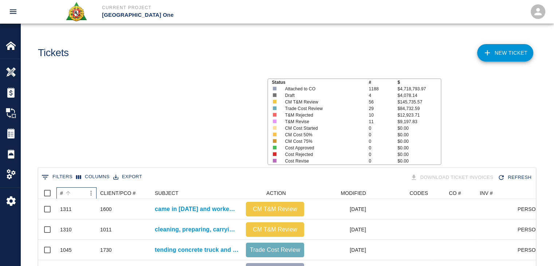
click at [72, 190] on div "#" at bounding box center [68, 193] width 10 height 10
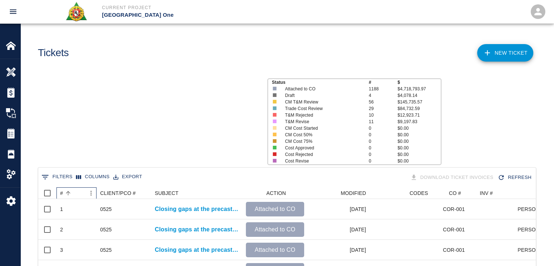
click at [72, 190] on div "#" at bounding box center [68, 193] width 10 height 10
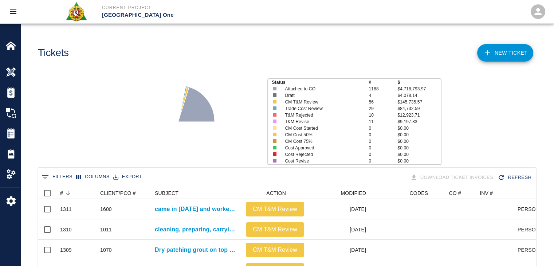
click at [98, 139] on div "Status # $ Attached to CO 1188 $4,718,793.97 Draft 4 $4,078.14 CM T&M Review 56…" at bounding box center [284, 118] width 539 height 97
